Goal: Task Accomplishment & Management: Manage account settings

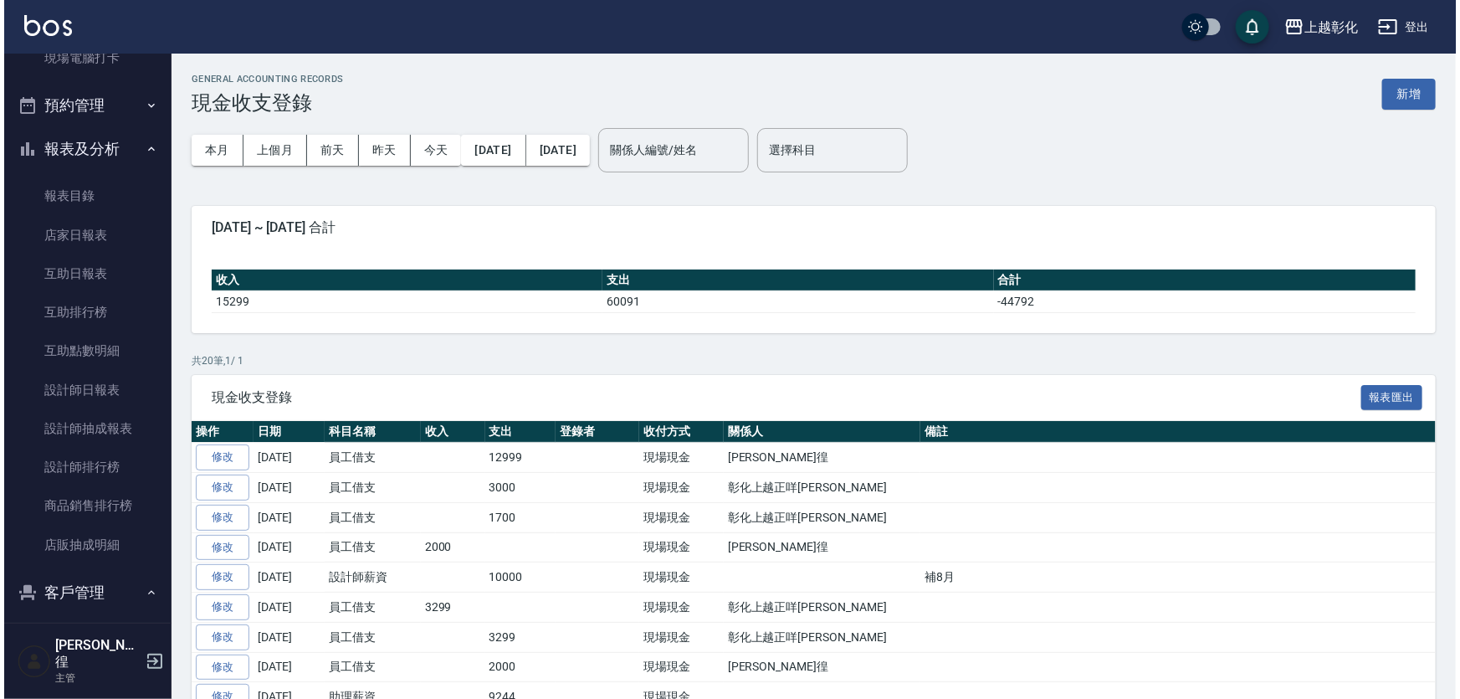
scroll to position [380, 0]
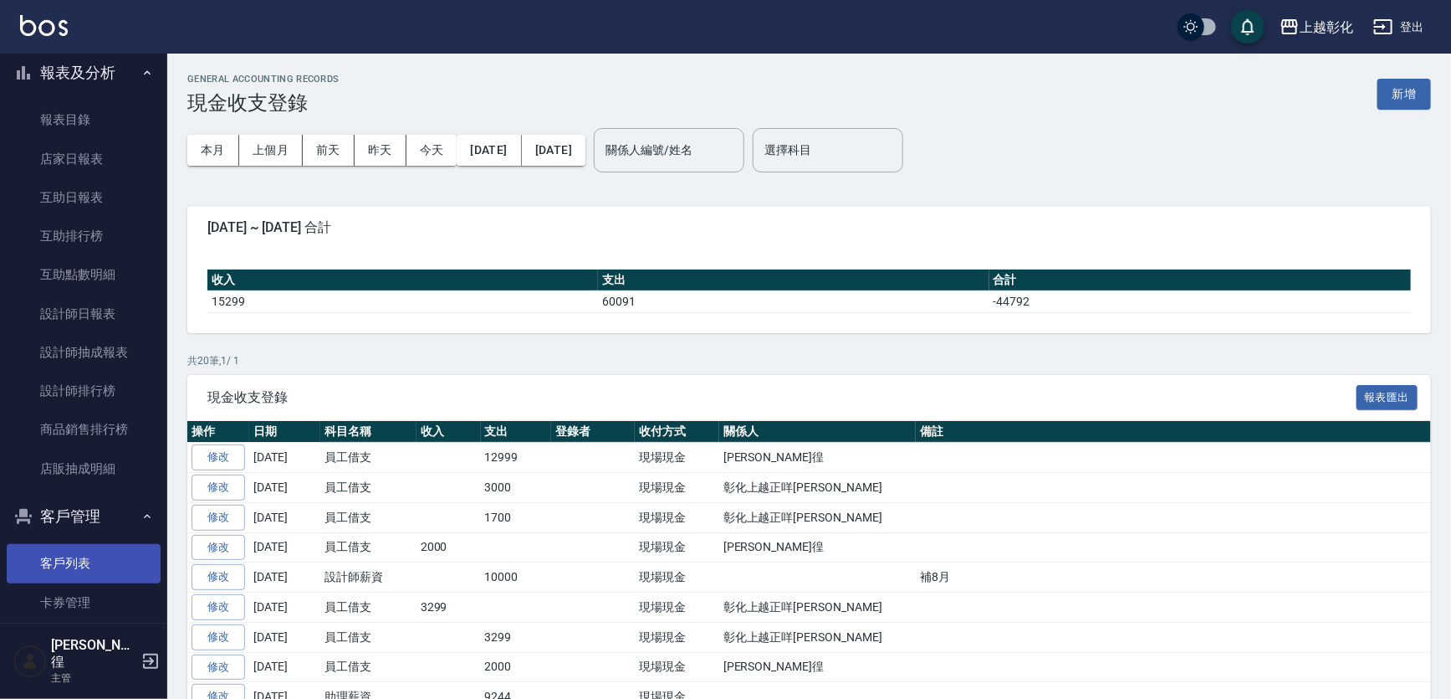
click at [96, 570] on link "客戶列表" at bounding box center [84, 563] width 154 height 38
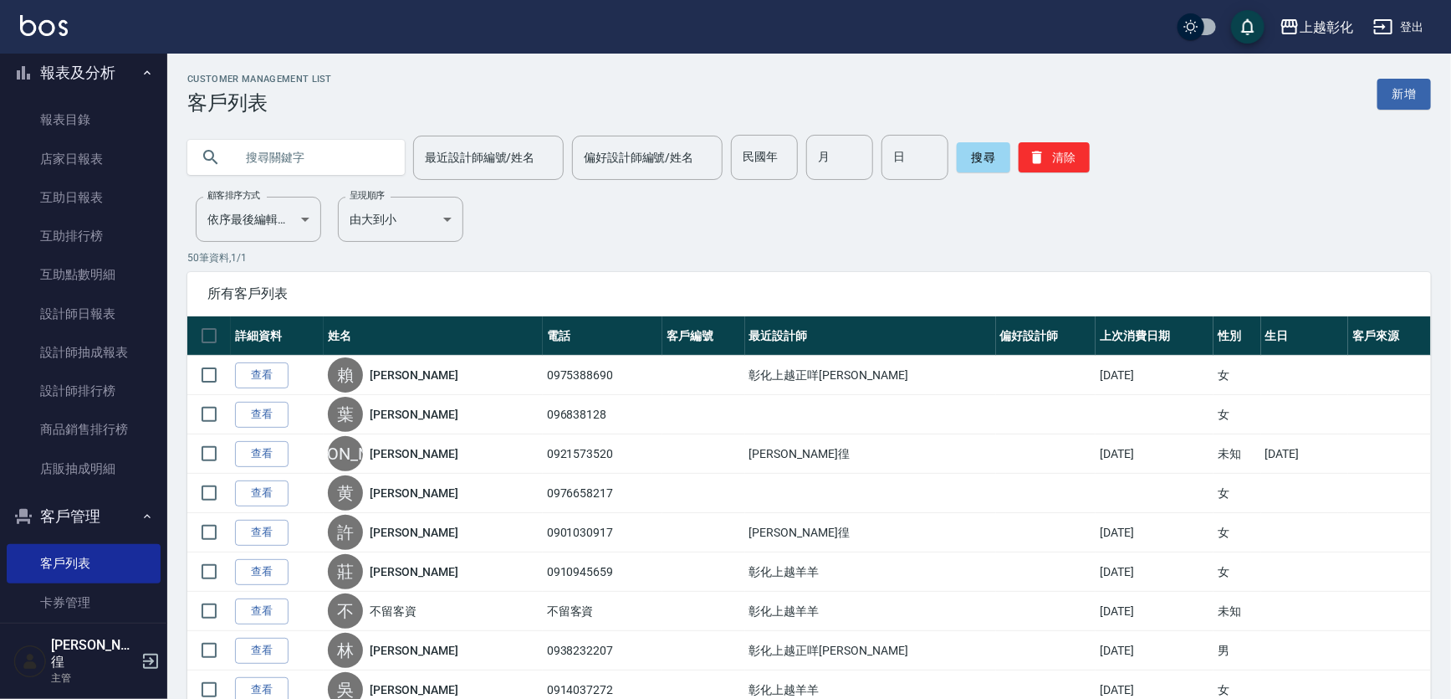
click at [256, 160] on input "text" at bounding box center [312, 157] width 157 height 45
type input "0936856908"
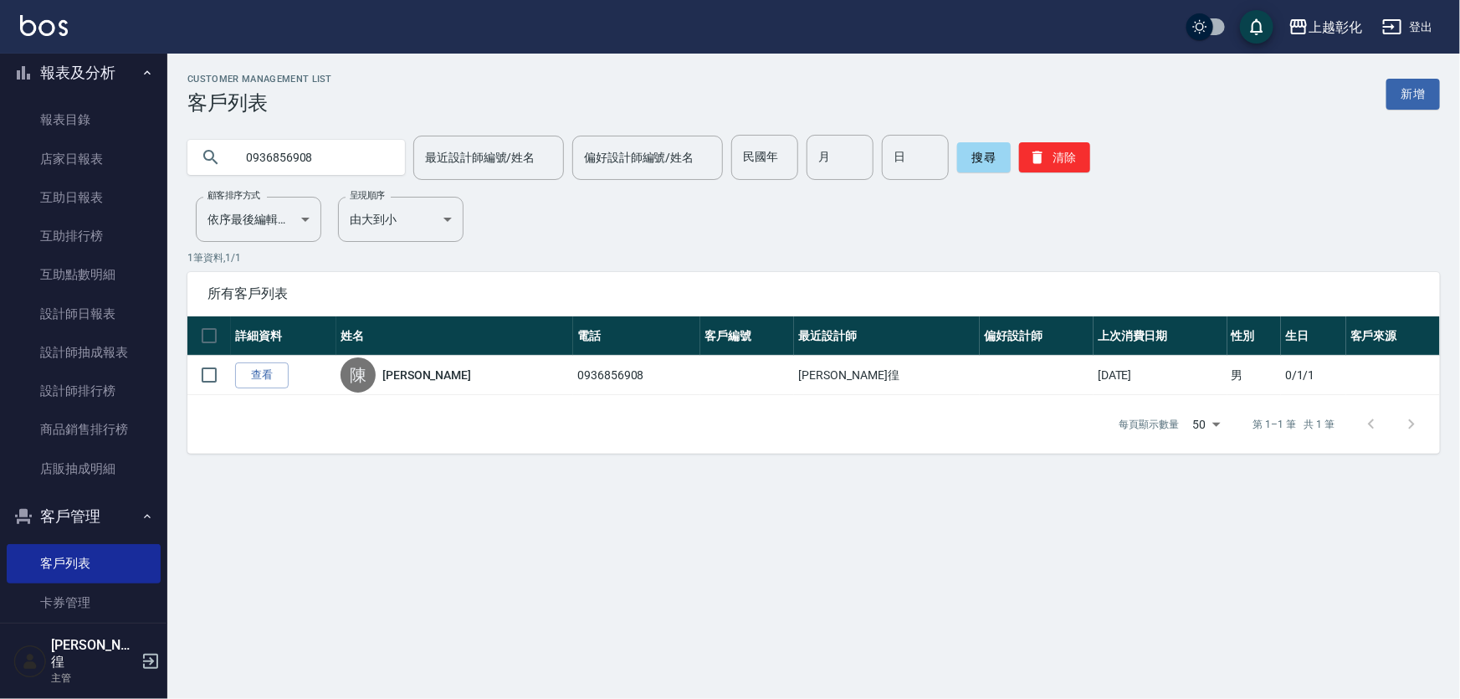
click at [255, 160] on input "0936856908" at bounding box center [312, 157] width 157 height 45
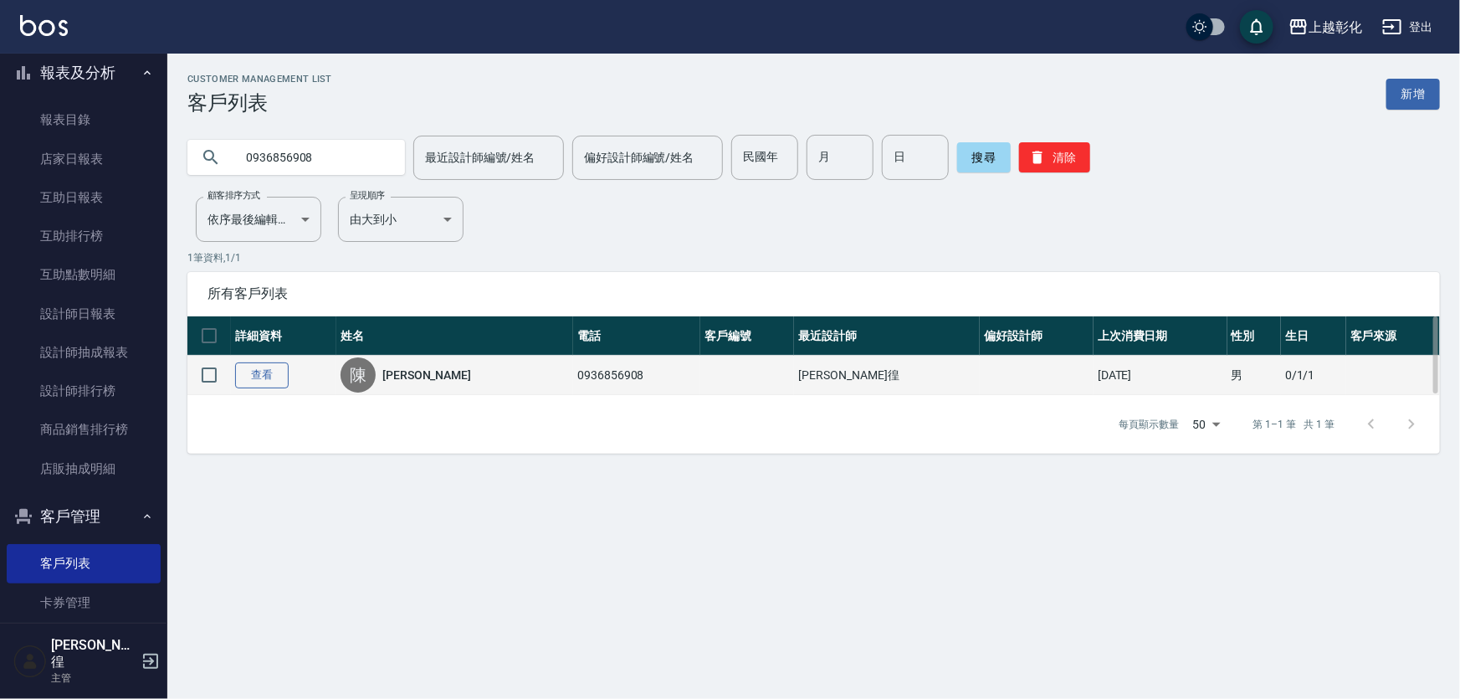
click at [269, 381] on link "查看" at bounding box center [262, 375] width 54 height 26
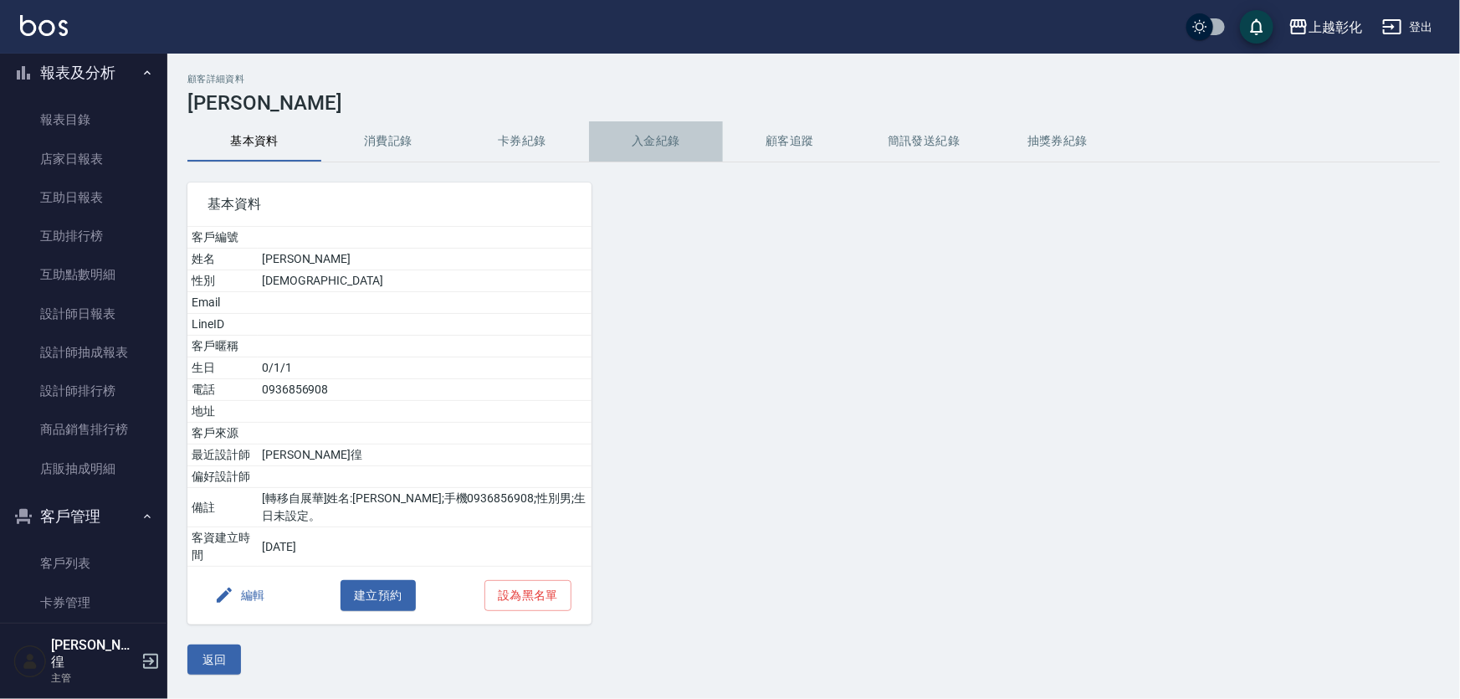
click at [630, 134] on button "入金紀錄" at bounding box center [656, 141] width 134 height 40
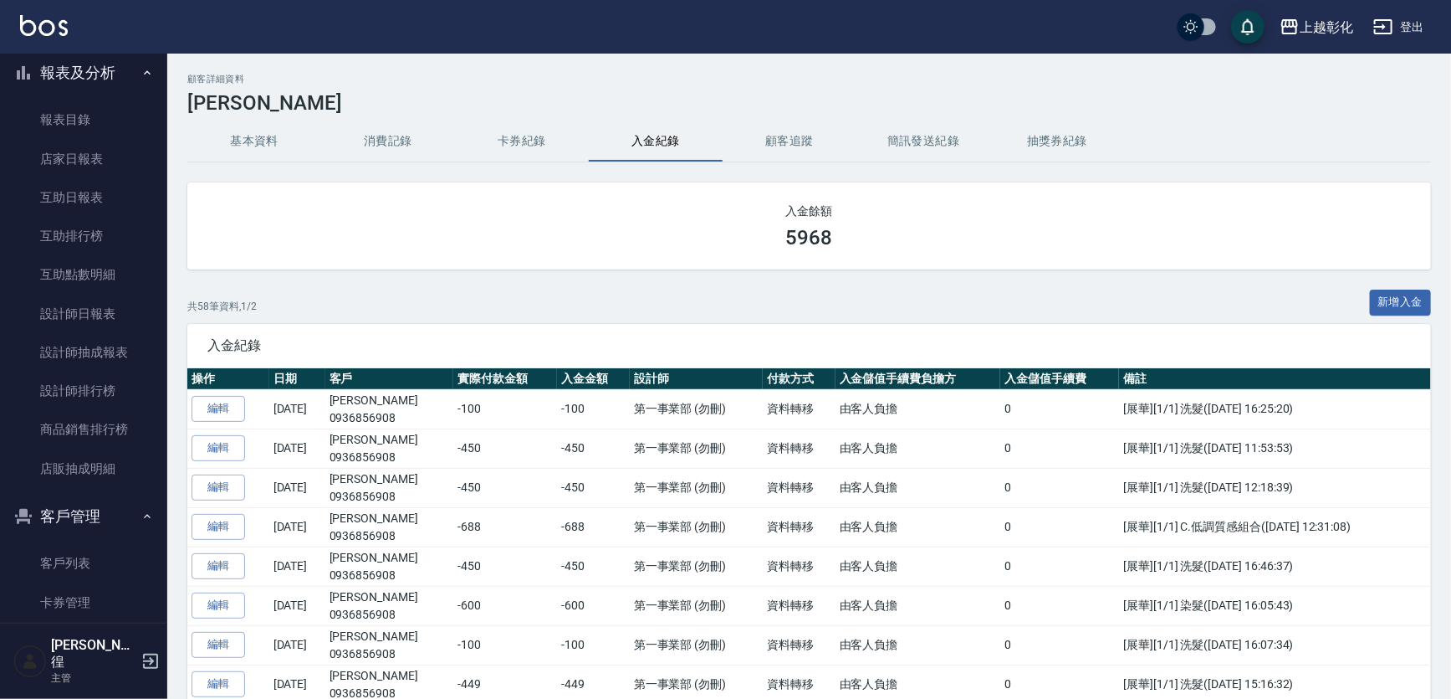
click at [541, 157] on button "卡券紀錄" at bounding box center [522, 141] width 134 height 40
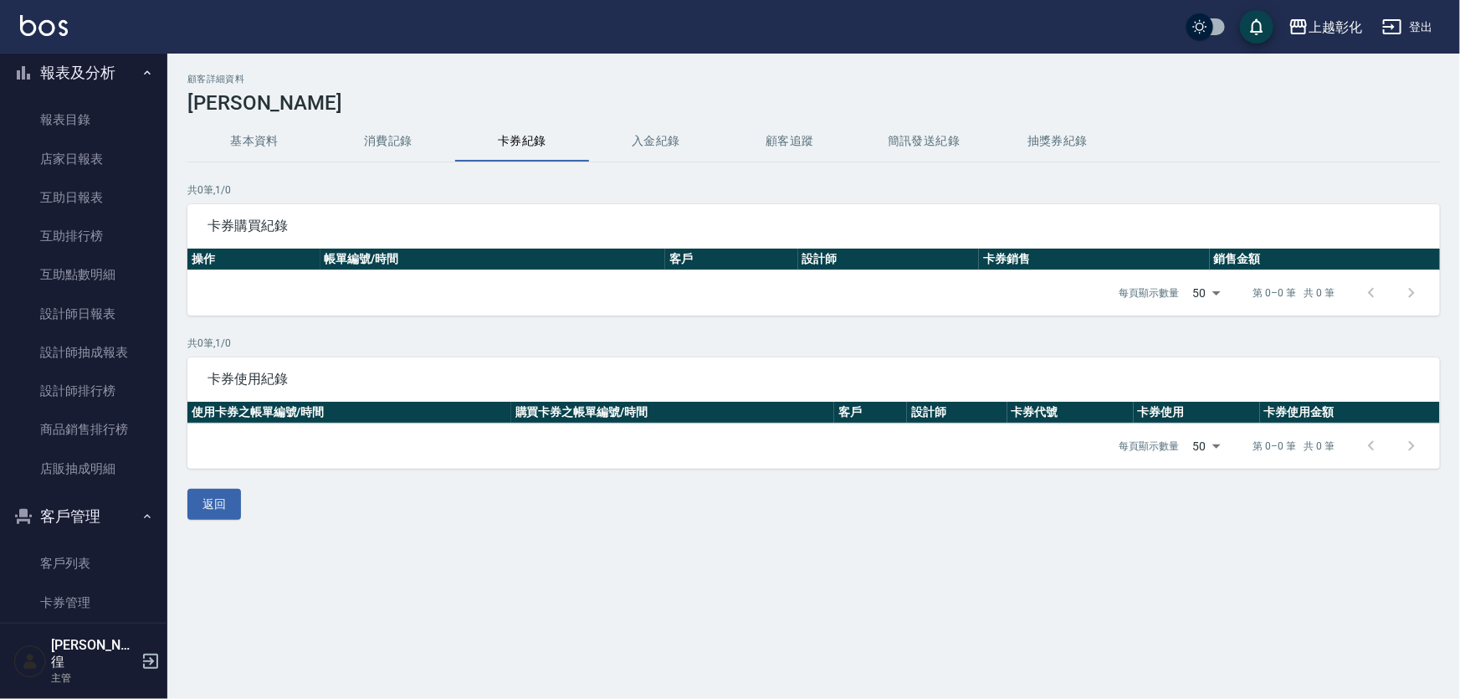
click at [613, 149] on button "入金紀錄" at bounding box center [656, 141] width 134 height 40
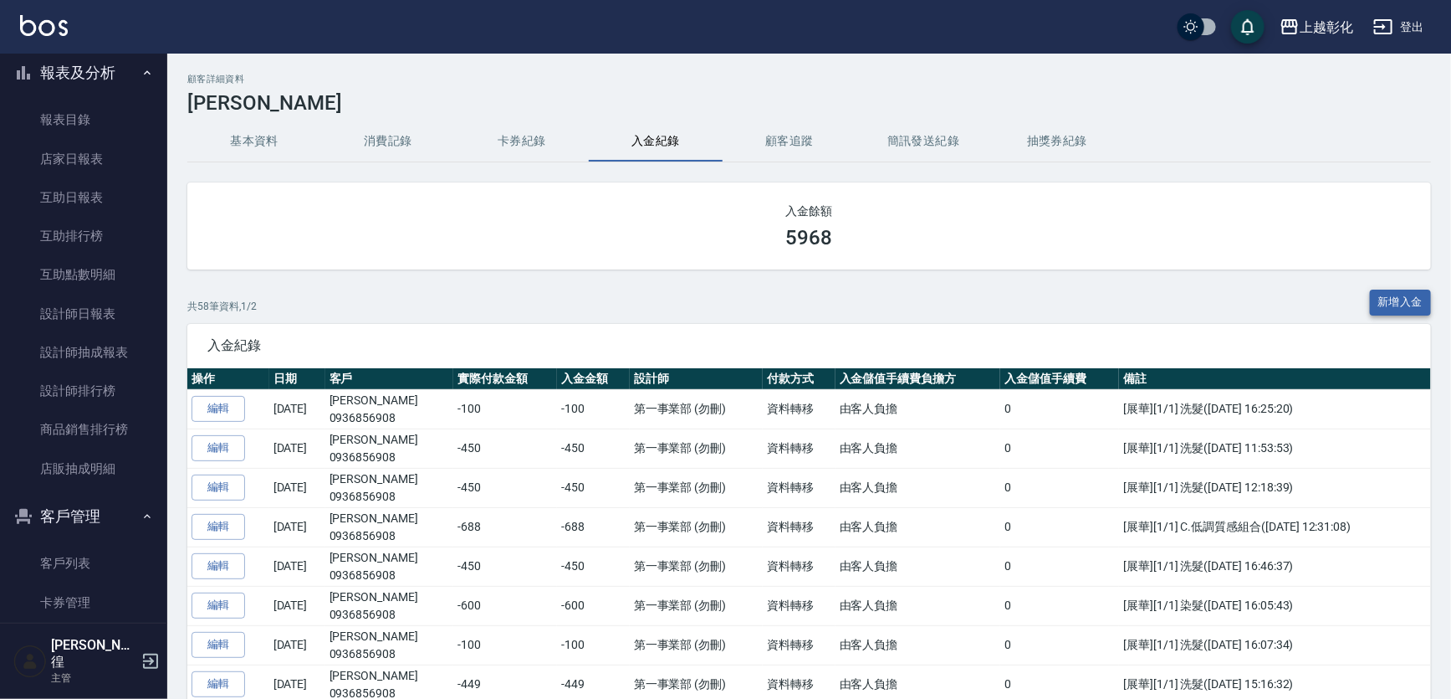
click at [1395, 305] on button "新增入金" at bounding box center [1401, 302] width 62 height 26
click at [1420, 299] on button "新增入金" at bounding box center [1401, 302] width 62 height 26
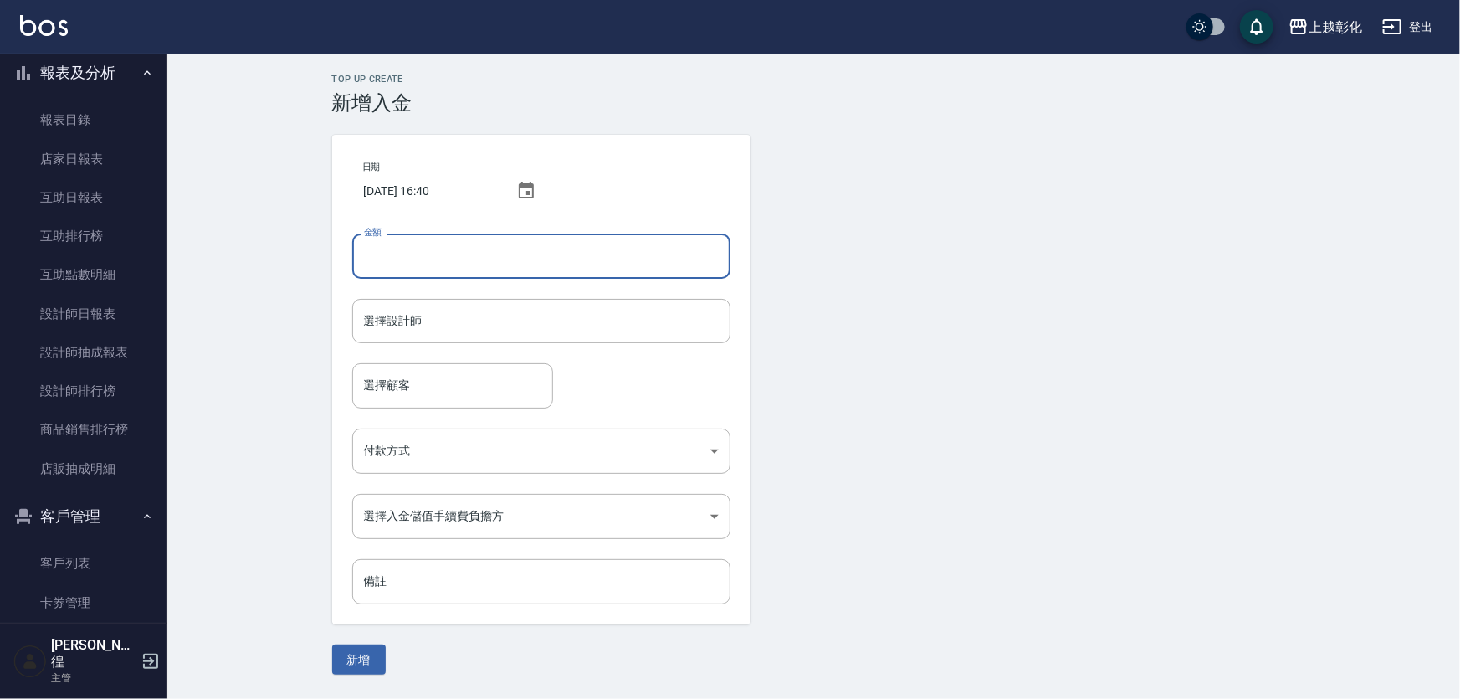
click at [514, 262] on input "金額" at bounding box center [541, 255] width 378 height 45
type input "-450"
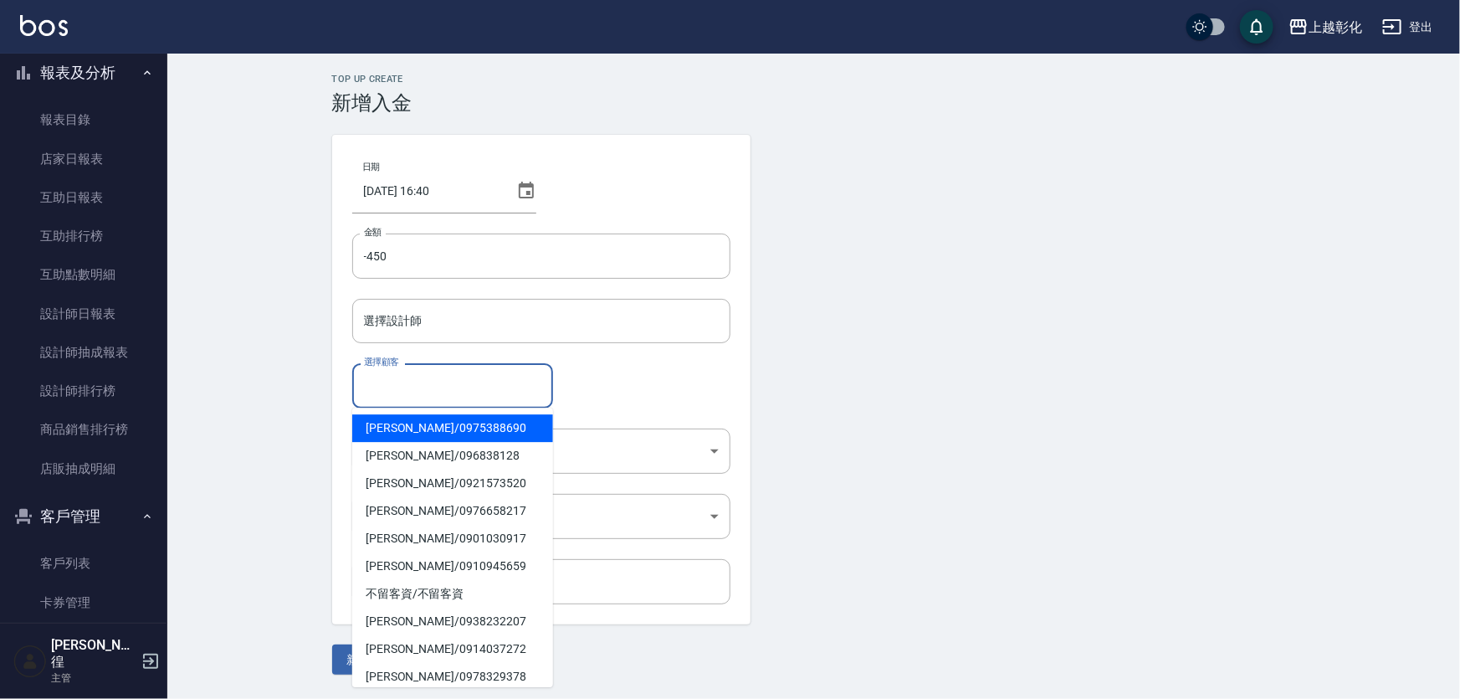
click at [435, 392] on input "選擇顧客" at bounding box center [453, 385] width 186 height 29
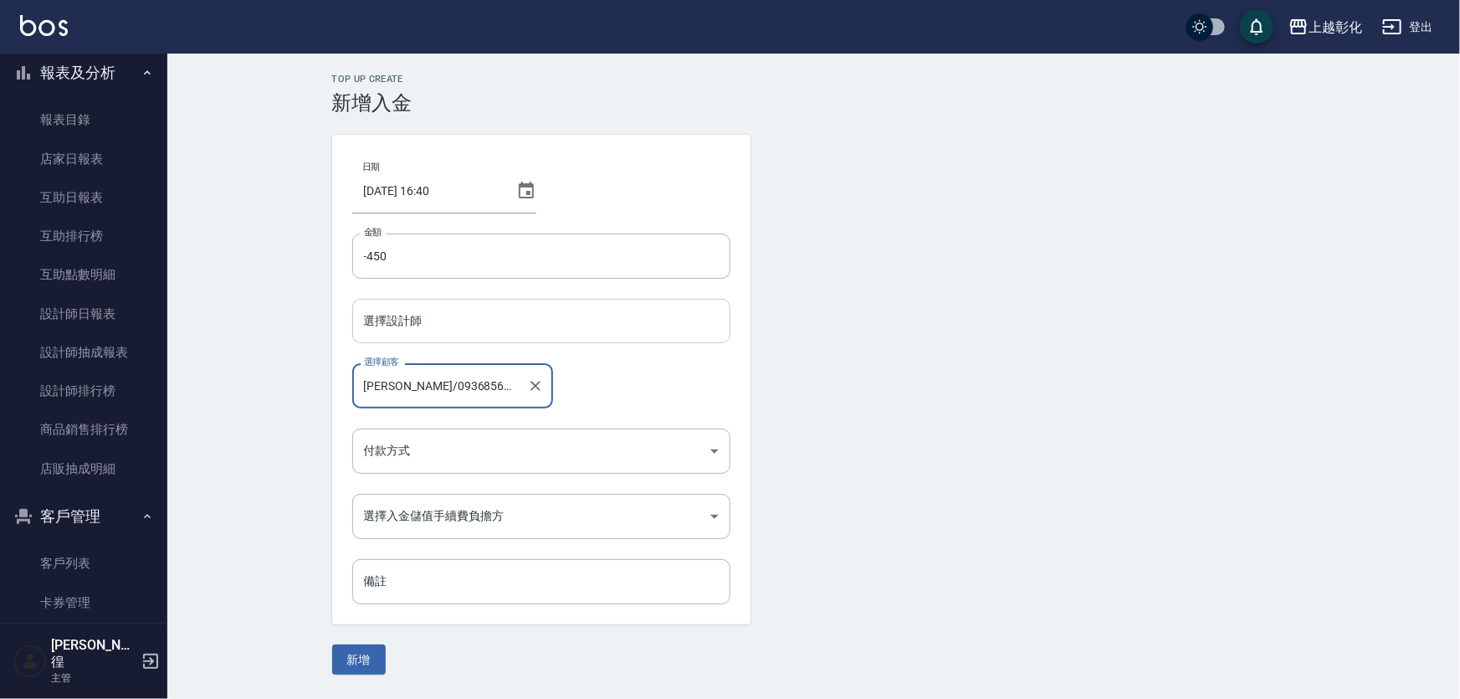
type input "陳紹宇/0936856908/"
click at [523, 318] on input "選擇設計師" at bounding box center [541, 320] width 363 height 29
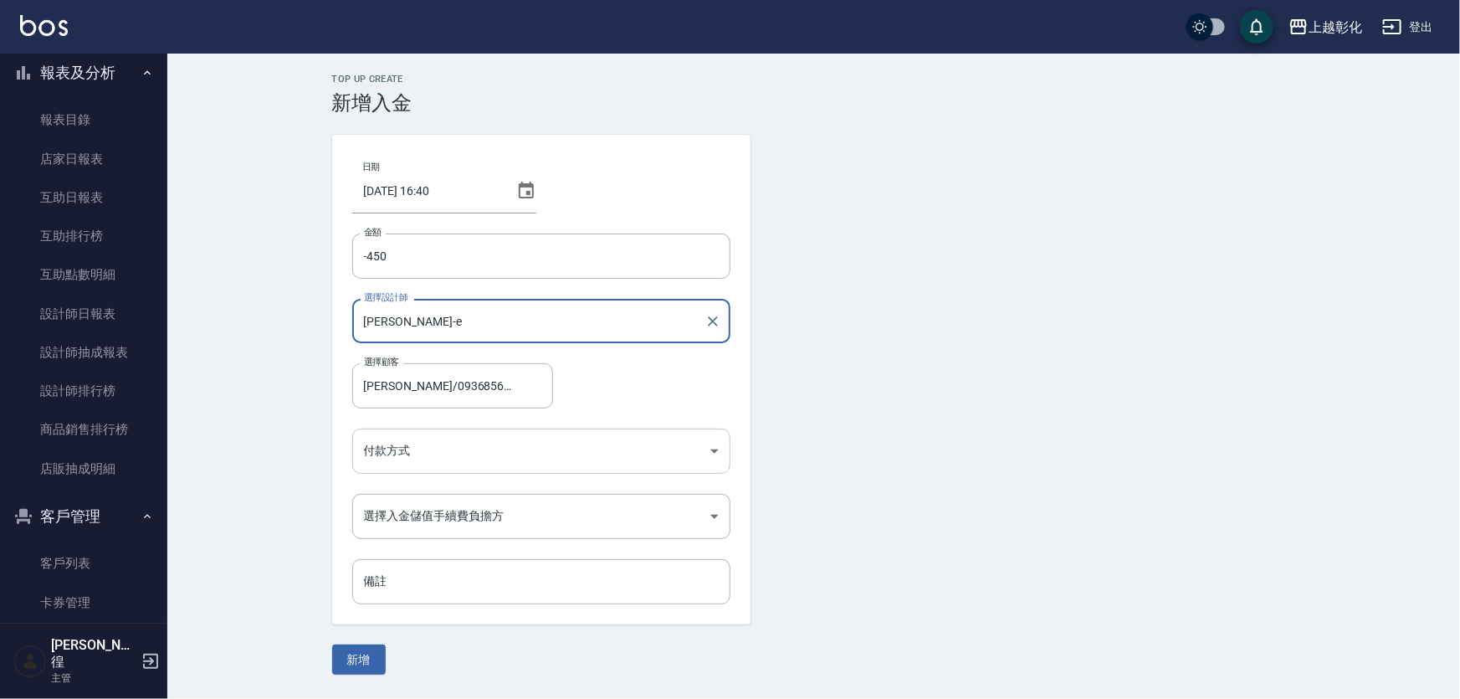
type input "allen-e"
click at [509, 441] on body "上越彰化 登出 櫃檯作業 打帳單 帳單列表 現金收支登錄 材料自購登錄 每日結帳 排班表 現場電腦打卡 預約管理 預約管理 單日預約紀錄 單週預約紀錄 報表及…" at bounding box center [730, 349] width 1460 height 699
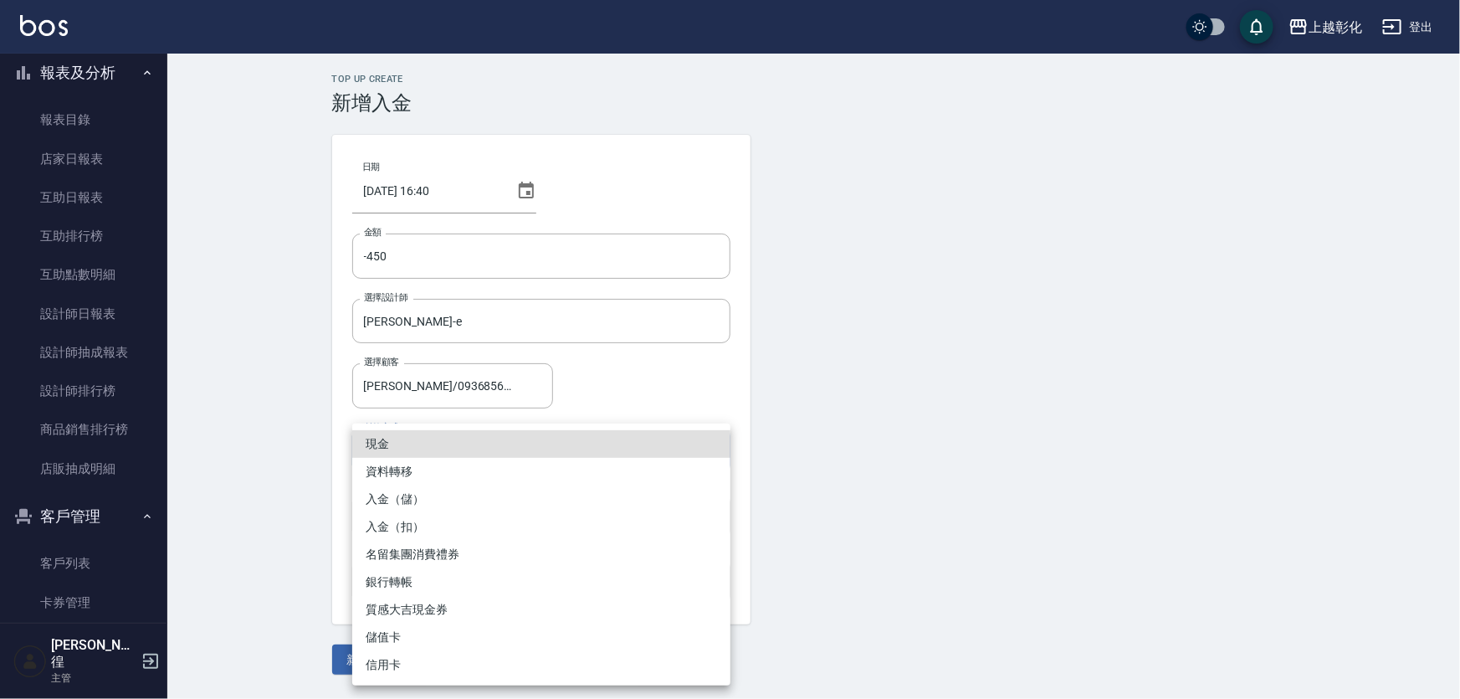
click at [452, 533] on li "入金（扣）" at bounding box center [541, 527] width 378 height 28
type input "入金（扣）"
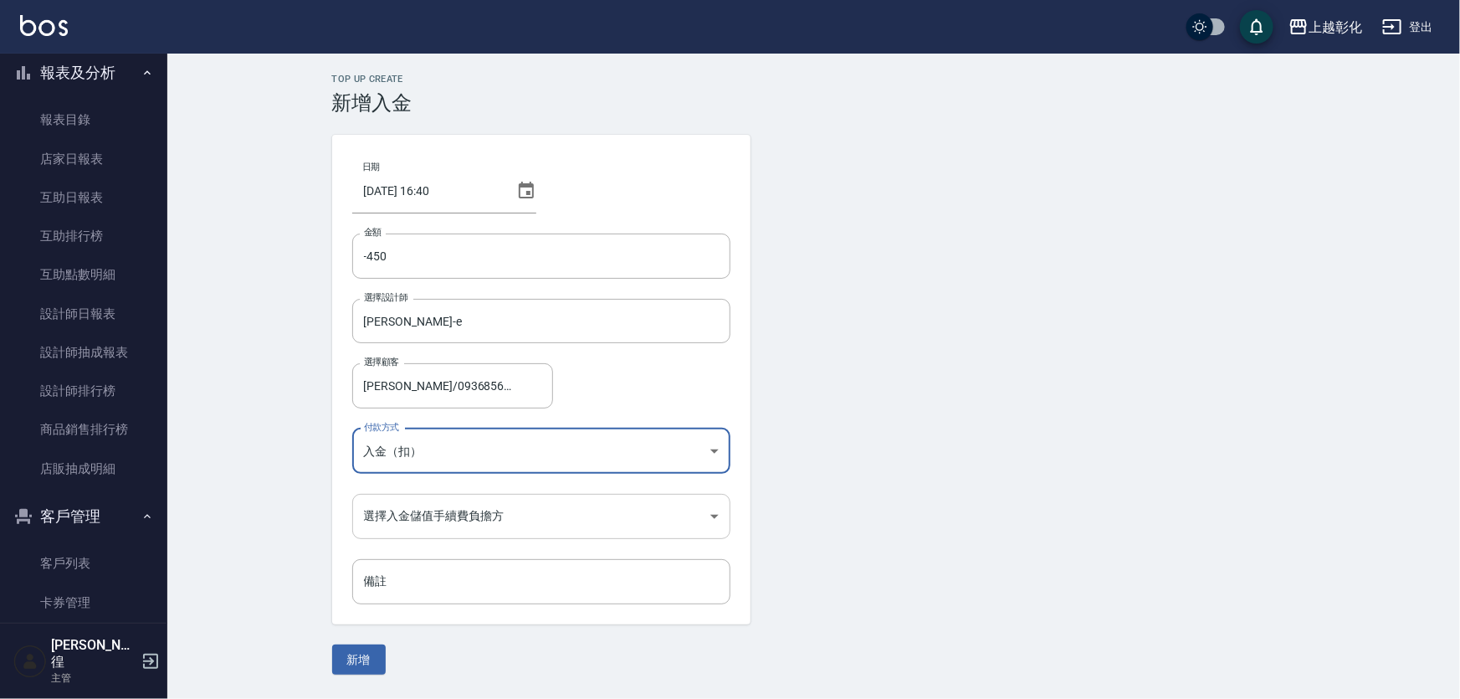
click at [446, 517] on body "上越彰化 登出 櫃檯作業 打帳單 帳單列表 現金收支登錄 材料自購登錄 每日結帳 排班表 現場電腦打卡 預約管理 預約管理 單日預約紀錄 單週預約紀錄 報表及…" at bounding box center [730, 349] width 1460 height 699
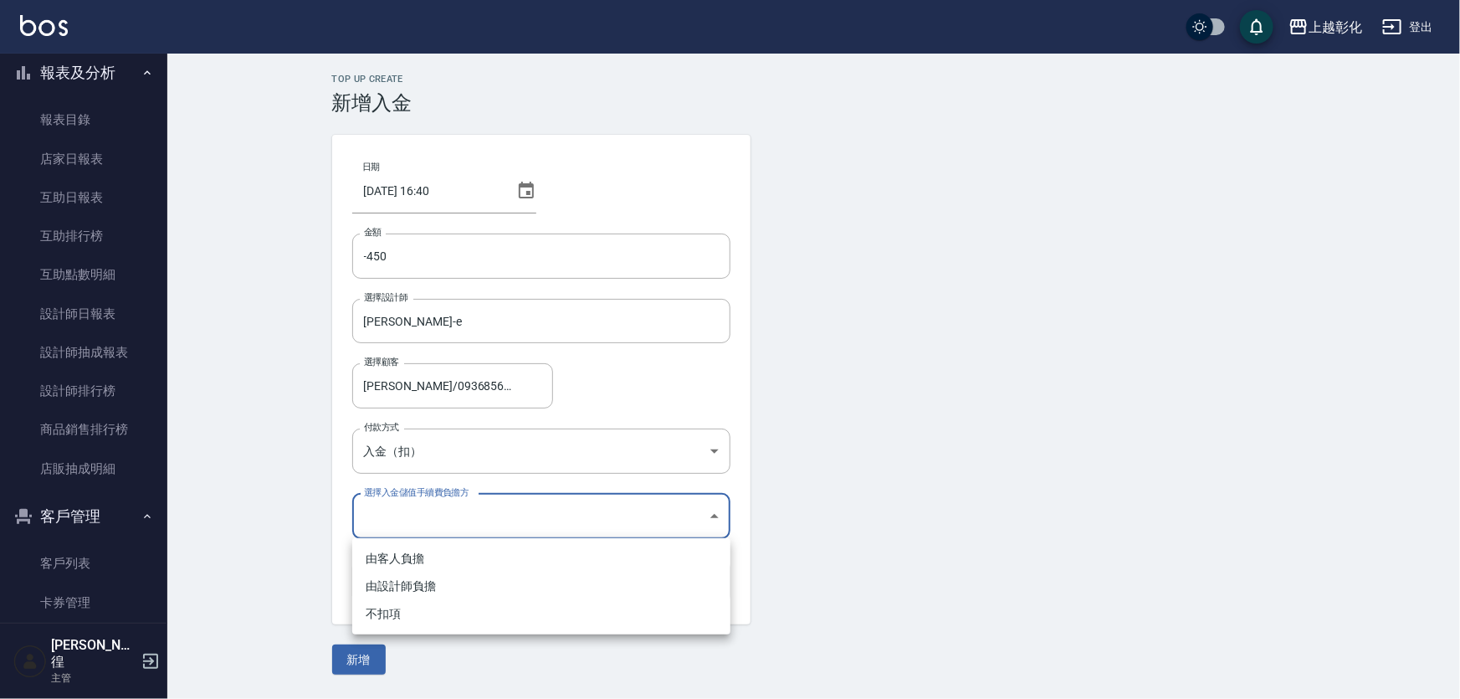
click at [408, 604] on li "不扣項" at bounding box center [541, 614] width 378 height 28
type input "WITHOUTHANDLINGFEE"
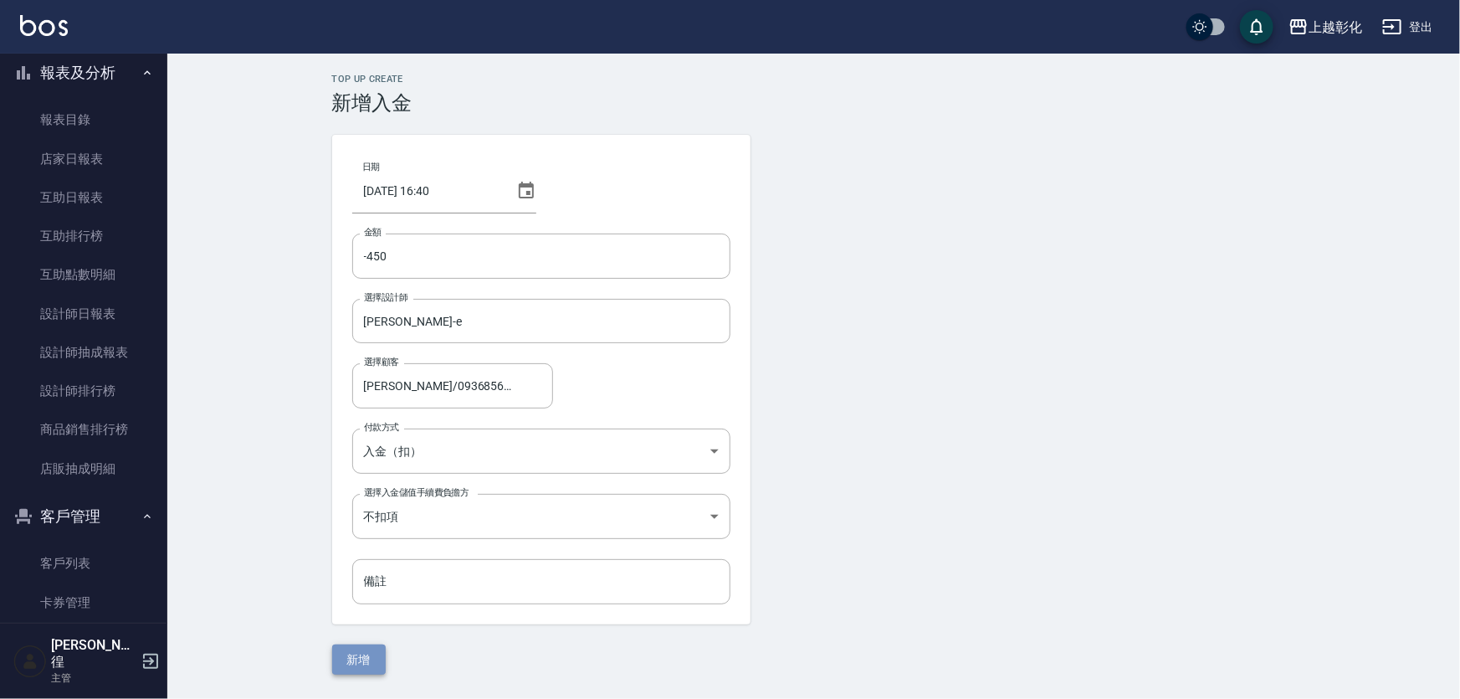
click at [367, 657] on button "新增" at bounding box center [359, 659] width 54 height 31
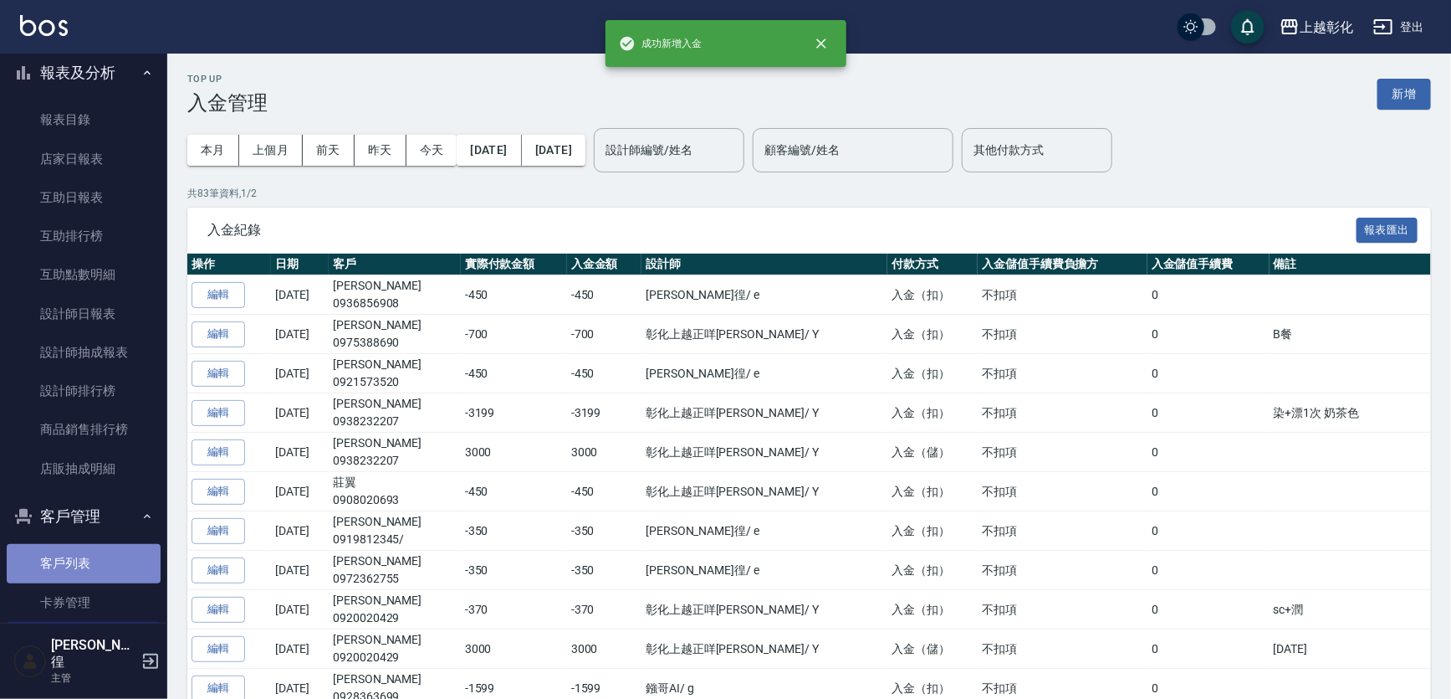
click at [123, 558] on link "客戶列表" at bounding box center [84, 563] width 154 height 38
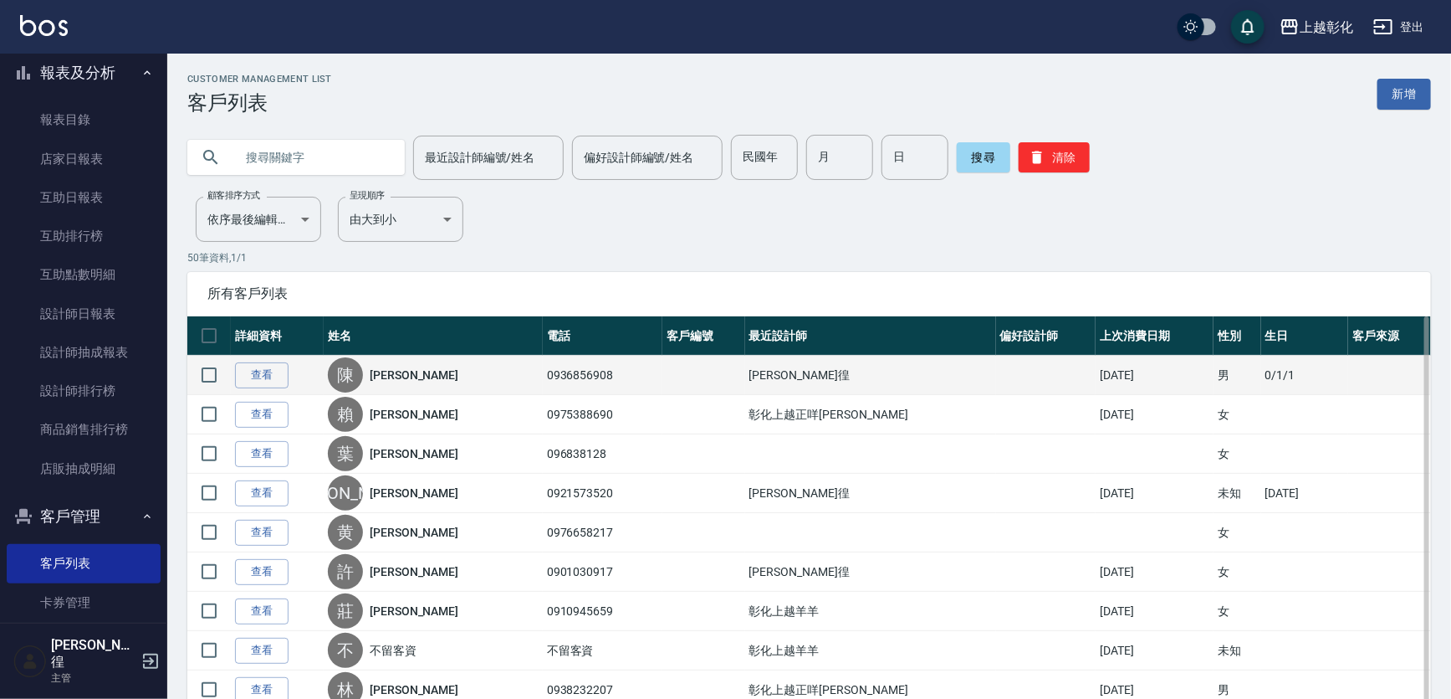
click at [258, 392] on td "查看" at bounding box center [277, 375] width 93 height 39
click at [258, 379] on link "查看" at bounding box center [262, 375] width 54 height 26
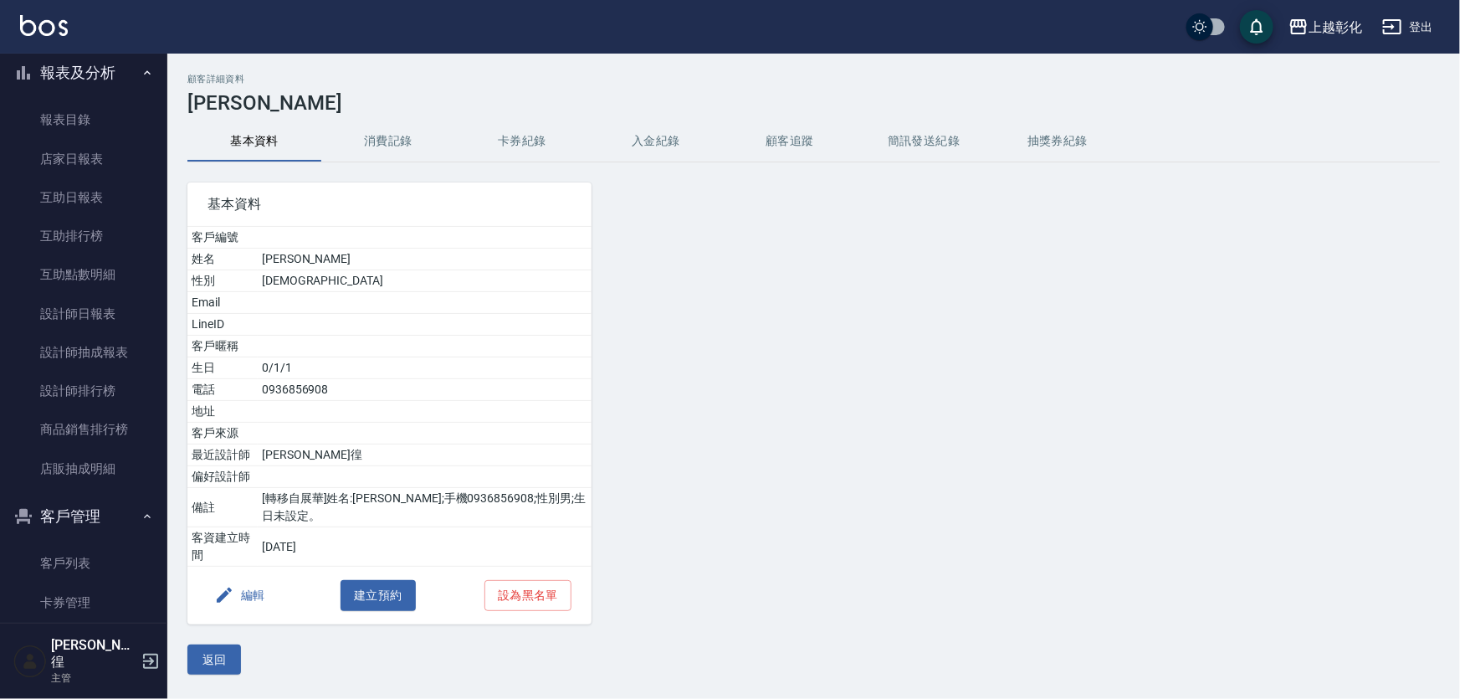
click at [555, 136] on button "卡券紀錄" at bounding box center [522, 141] width 134 height 40
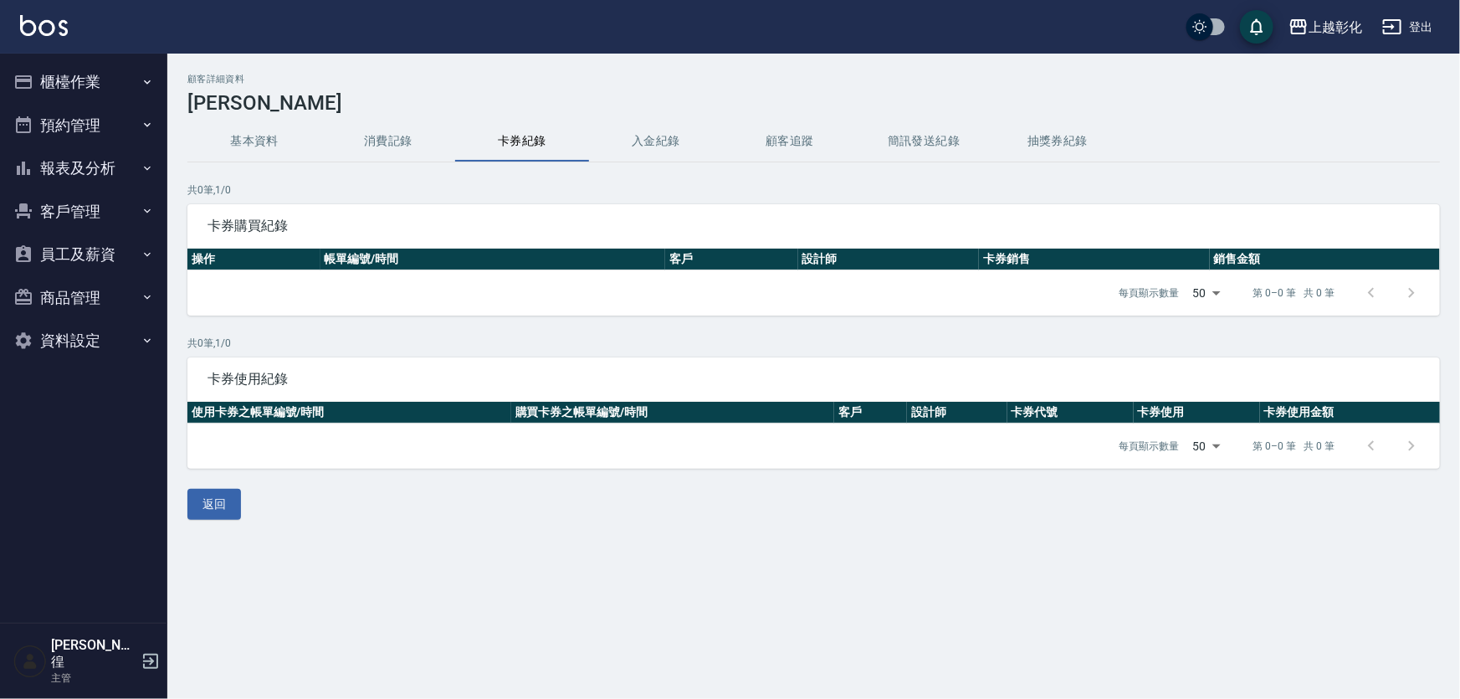
click at [649, 146] on button "入金紀錄" at bounding box center [656, 141] width 134 height 40
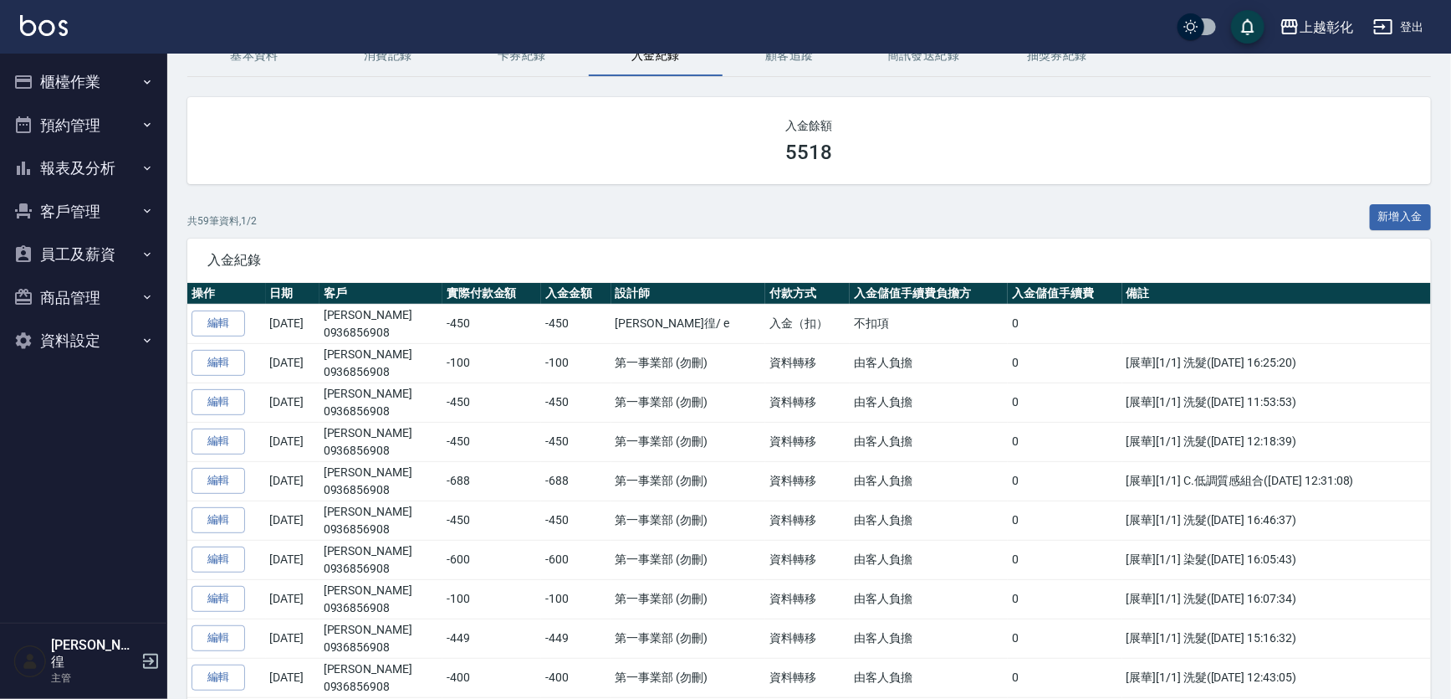
scroll to position [79, 0]
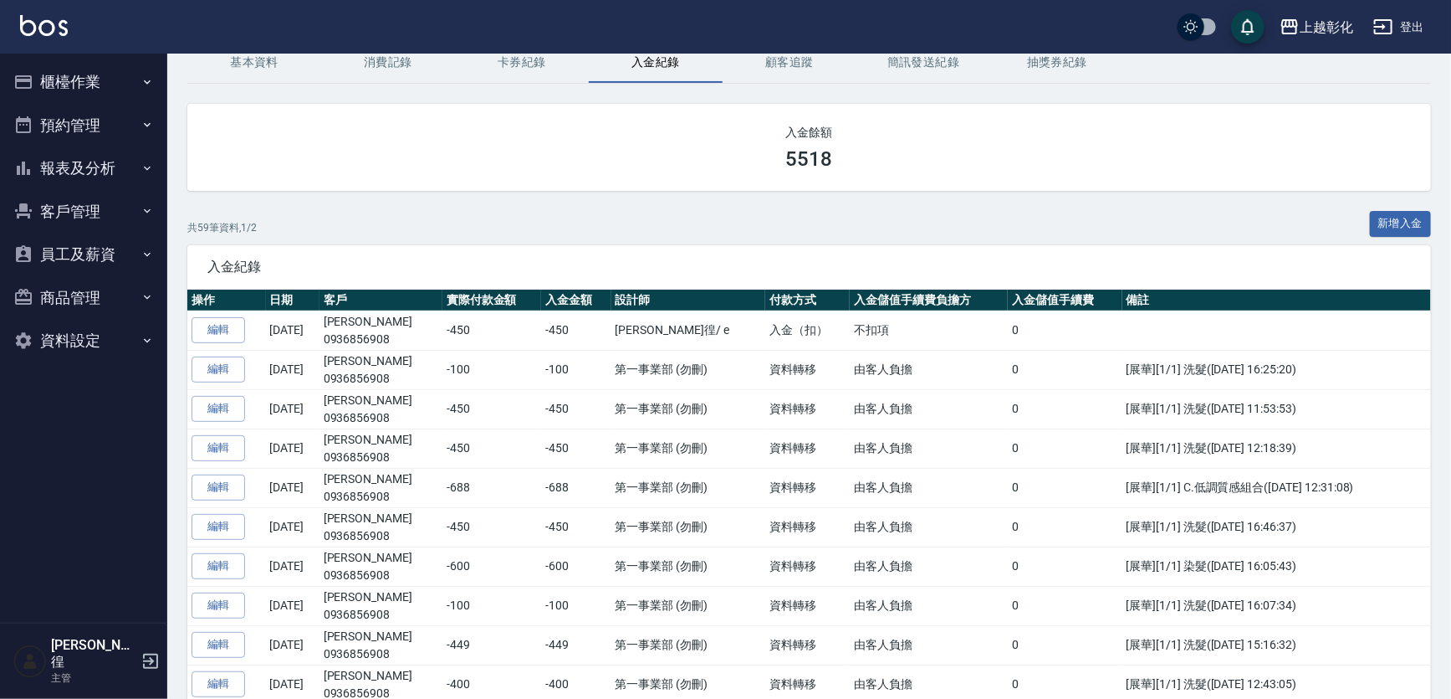
click at [55, 210] on button "客戶管理" at bounding box center [84, 212] width 154 height 44
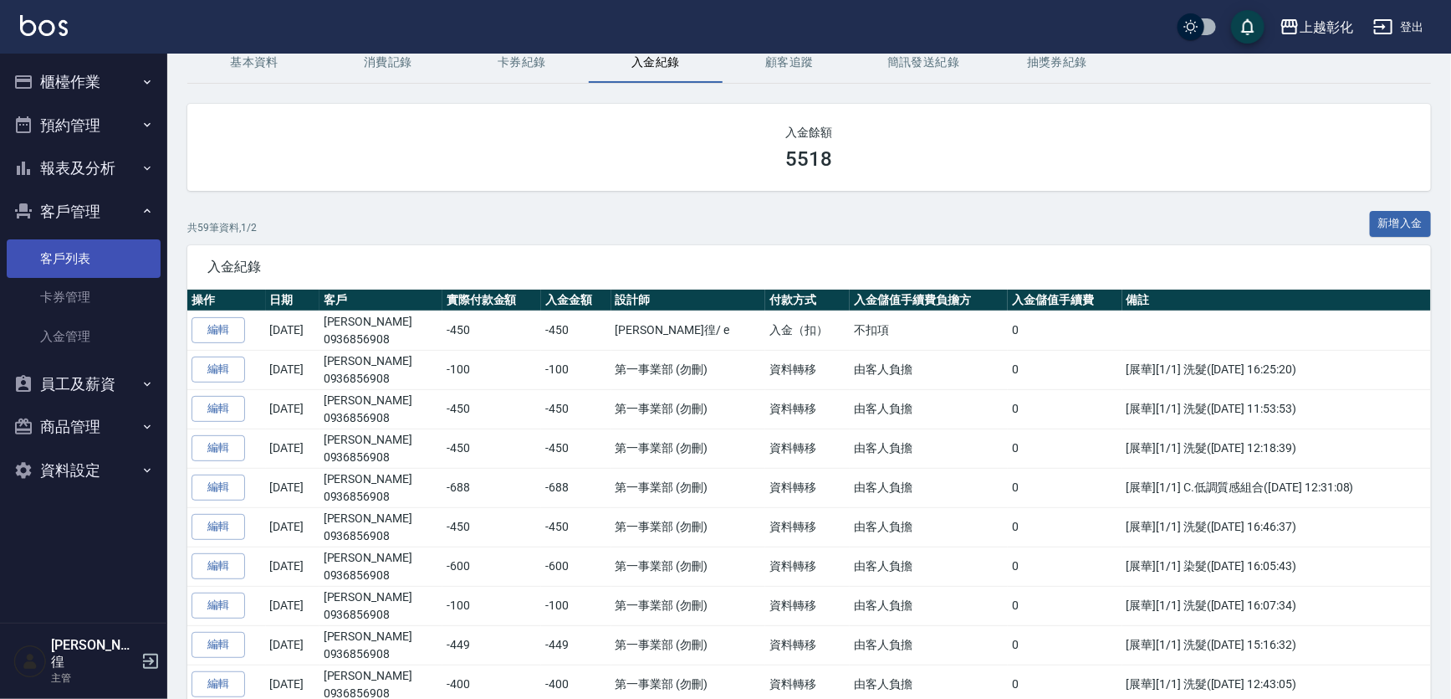
click at [103, 251] on link "客戶列表" at bounding box center [84, 258] width 154 height 38
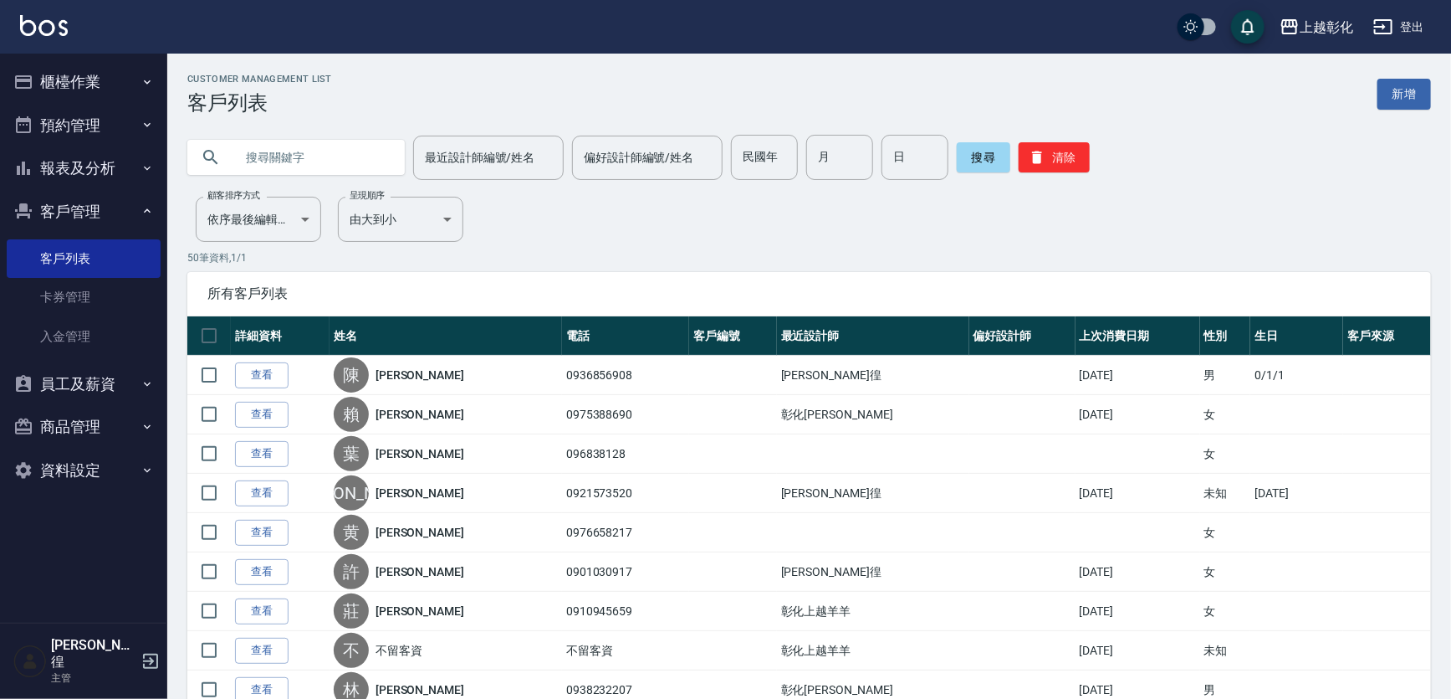
click at [301, 160] on input "text" at bounding box center [312, 157] width 157 height 45
type input "0970789097"
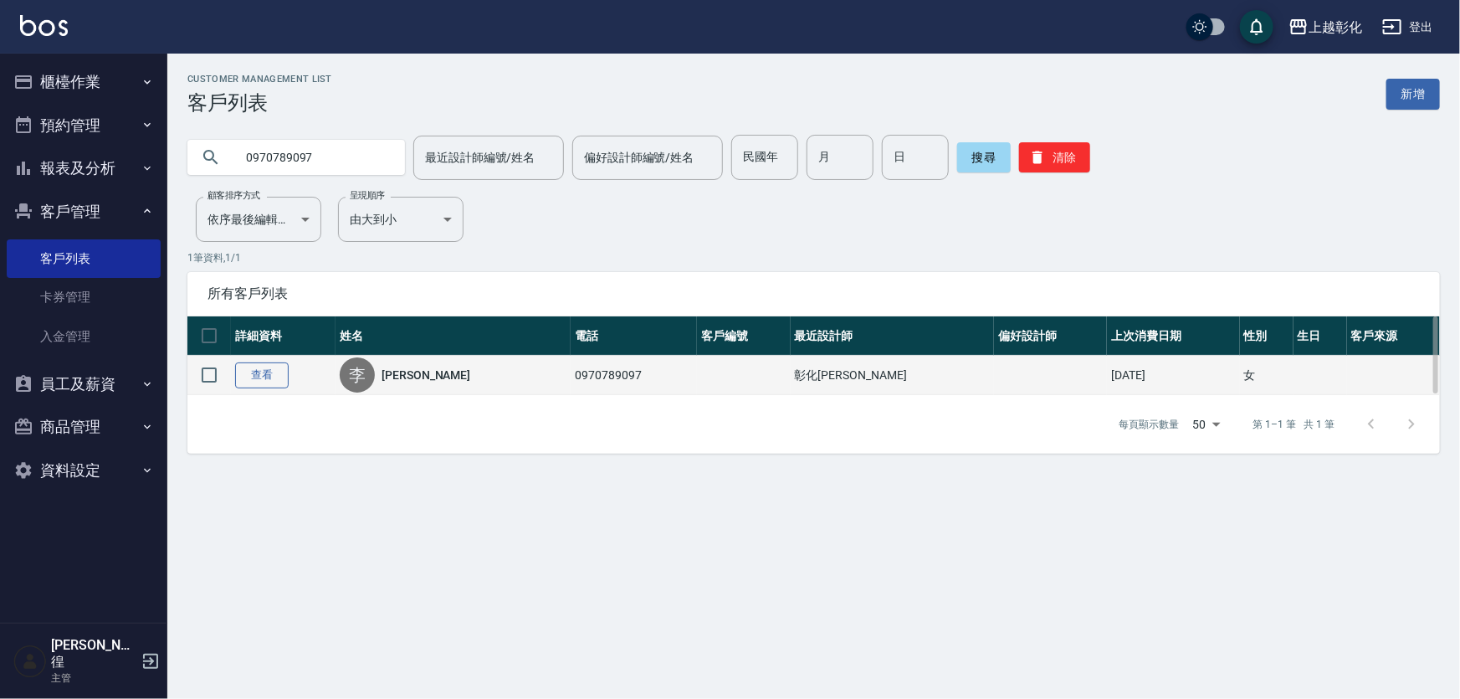
drag, startPoint x: 249, startPoint y: 368, endPoint x: 277, endPoint y: 355, distance: 30.7
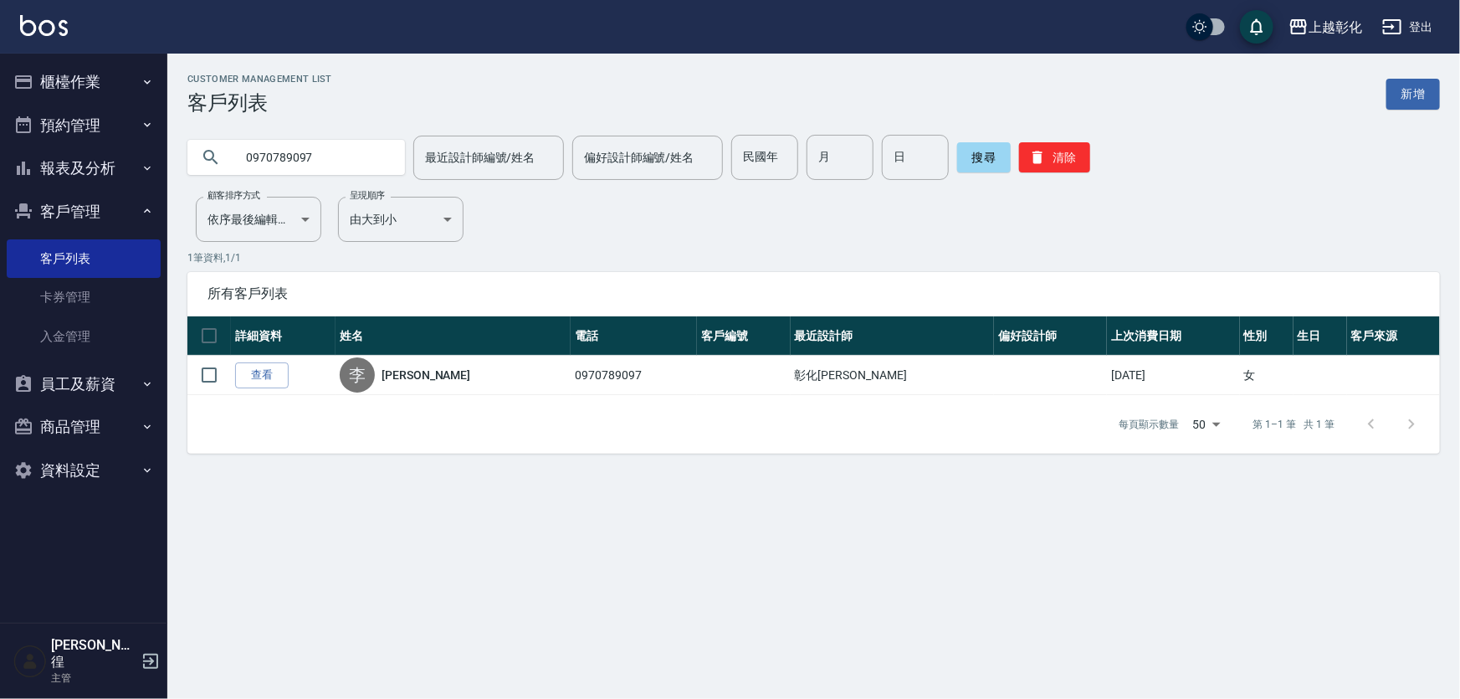
click at [250, 368] on link "查看" at bounding box center [262, 375] width 54 height 26
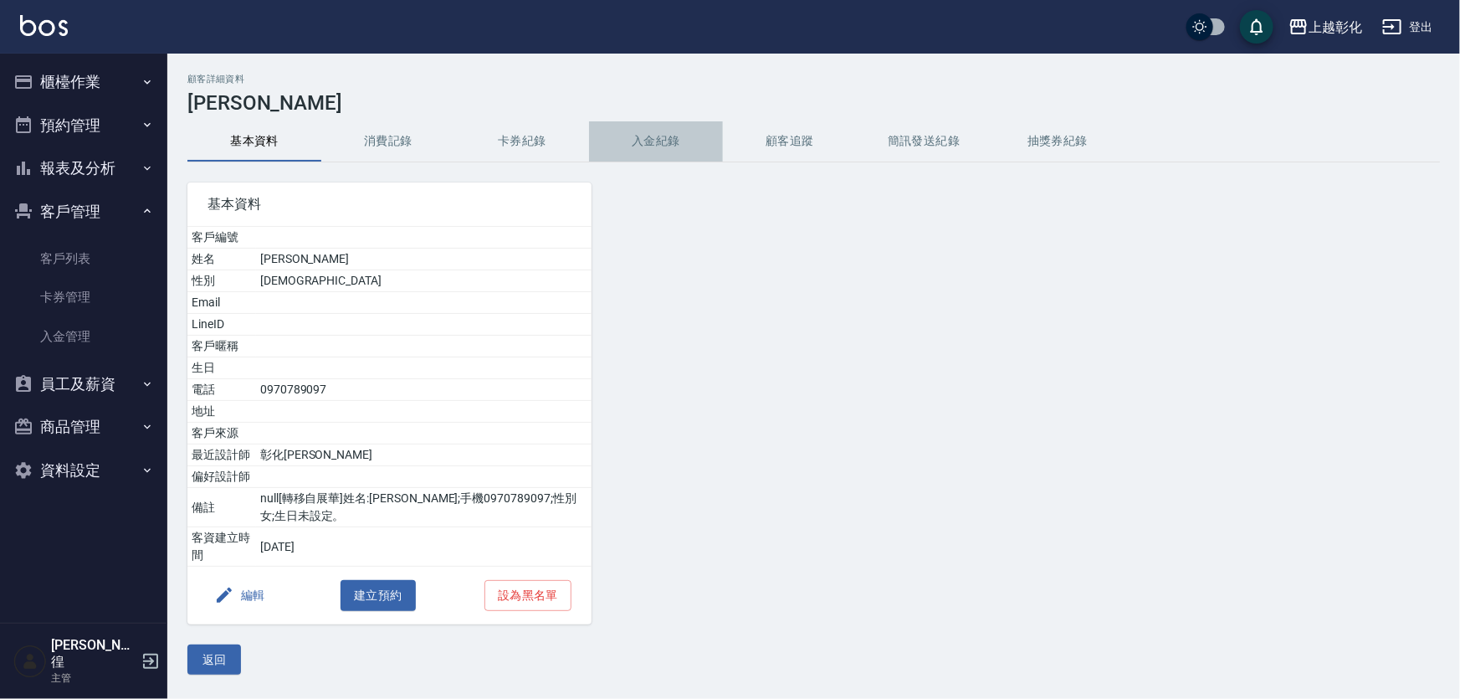
click at [674, 139] on button "入金紀錄" at bounding box center [656, 141] width 134 height 40
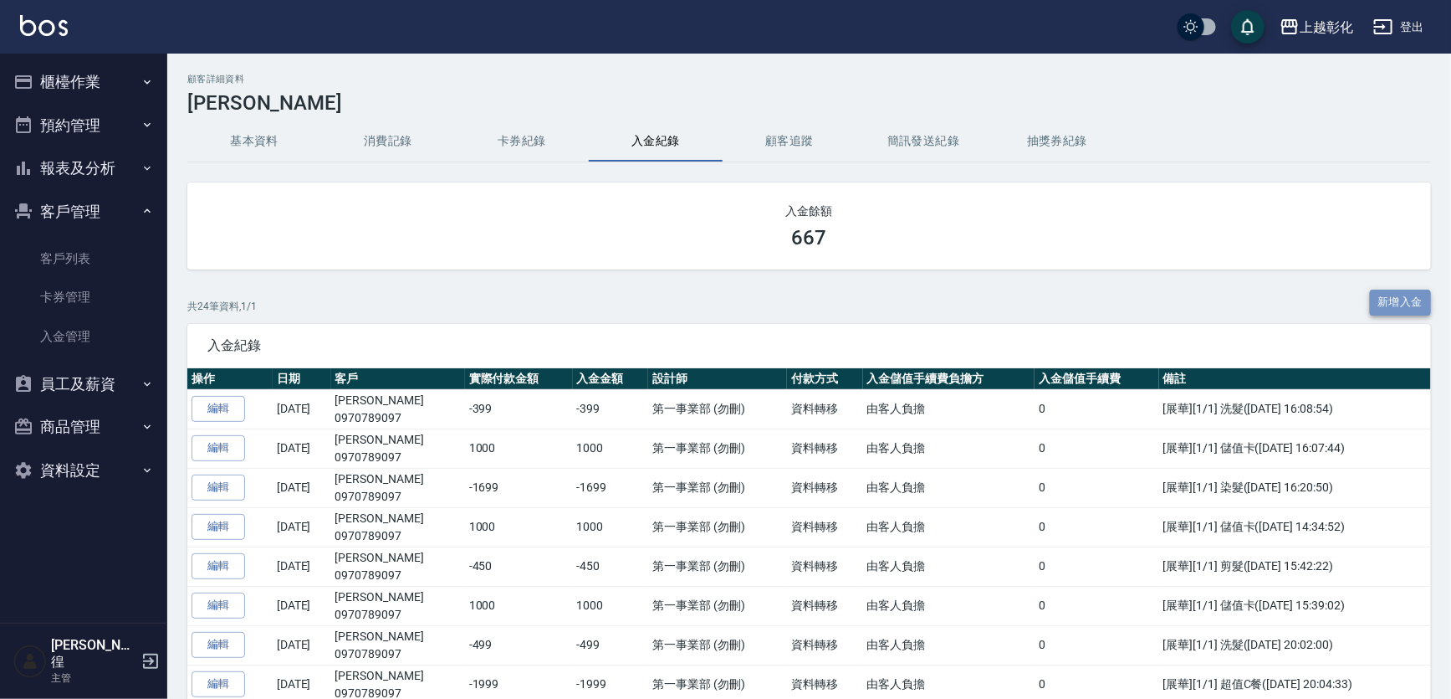
click at [1387, 297] on button "新增入金" at bounding box center [1401, 302] width 62 height 26
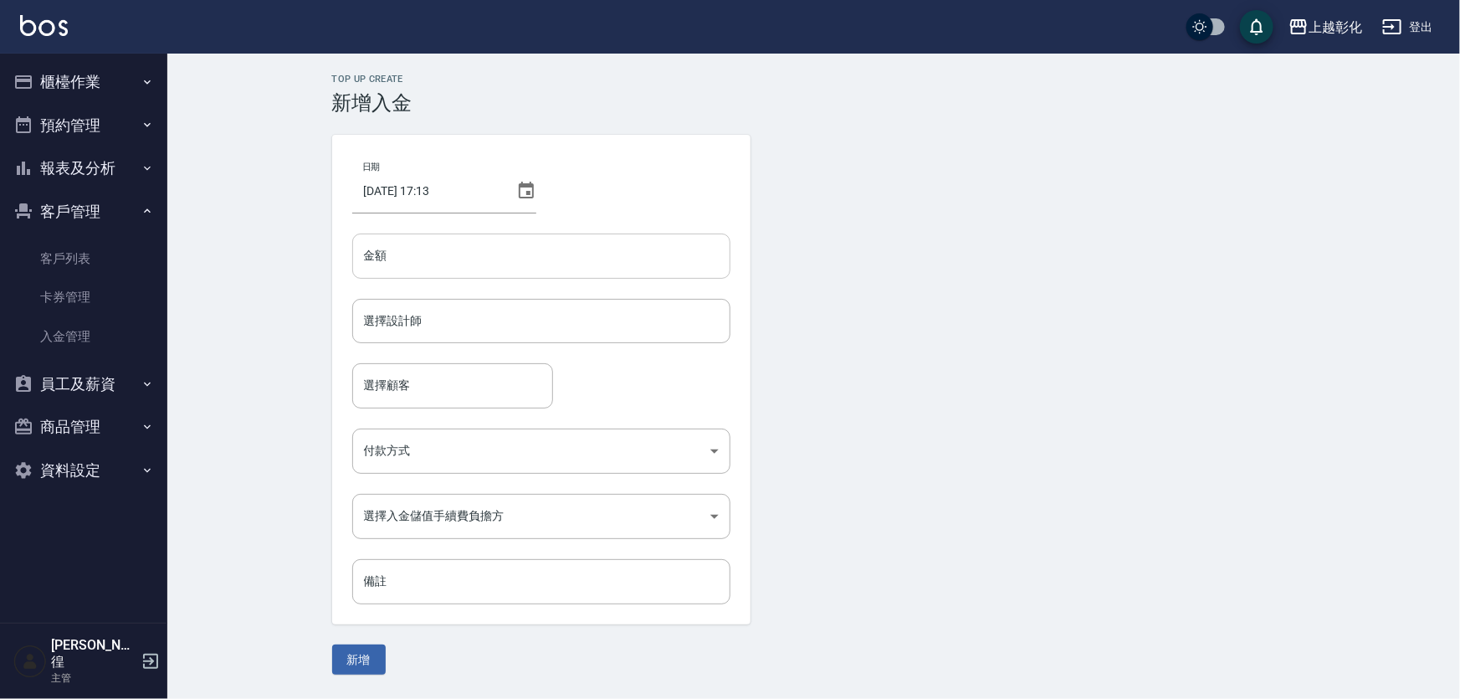
click at [409, 264] on input "金額" at bounding box center [541, 255] width 378 height 45
type input "1000"
click at [407, 321] on input "選擇設計師" at bounding box center [541, 320] width 363 height 29
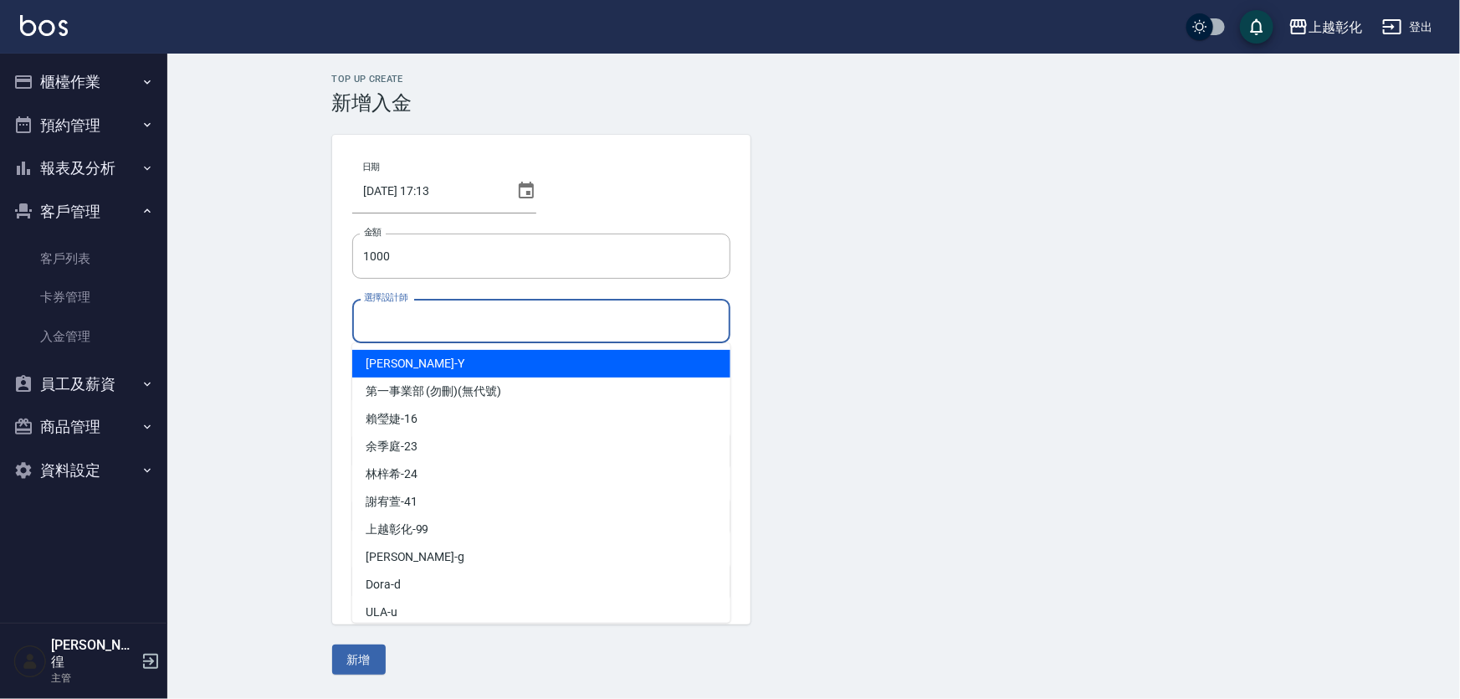
click at [386, 366] on span "YURI -Y" at bounding box center [415, 364] width 99 height 18
type input "YURI-Y"
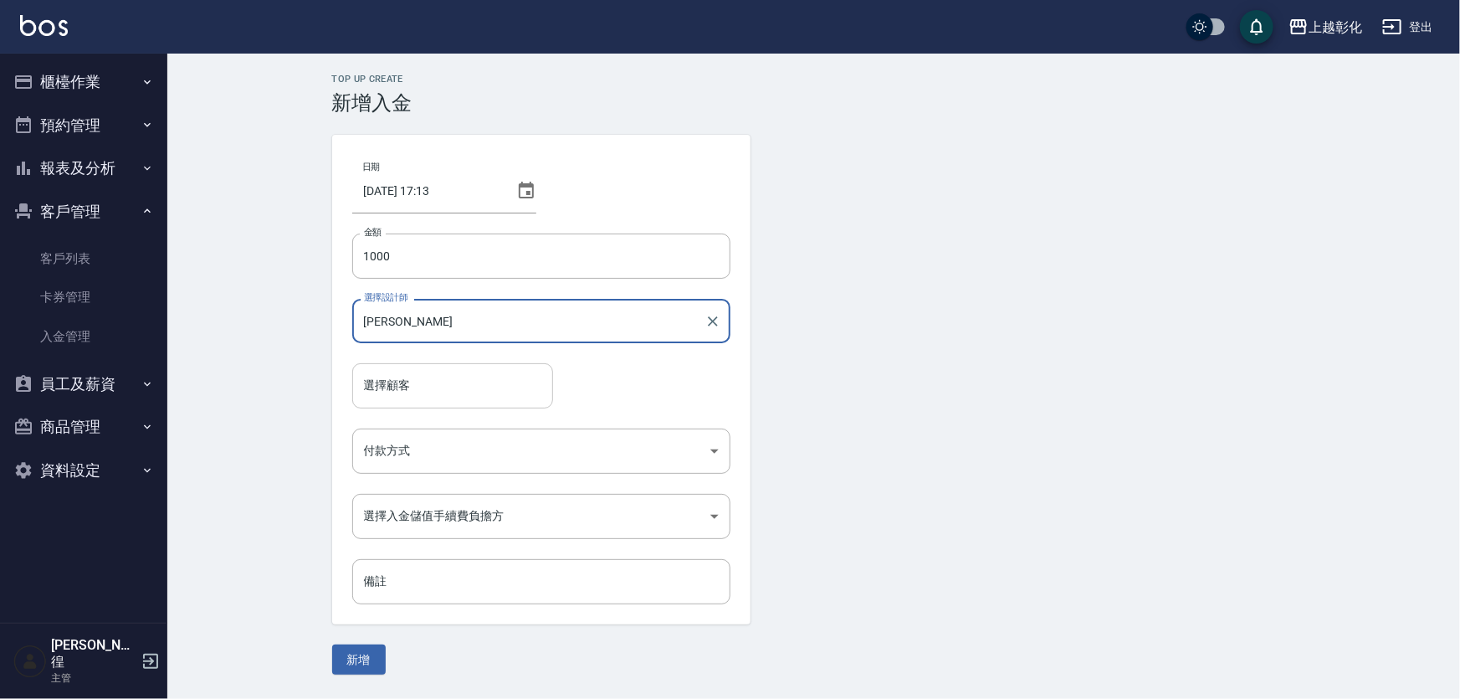
click at [385, 379] on input "選擇顧客" at bounding box center [453, 385] width 186 height 29
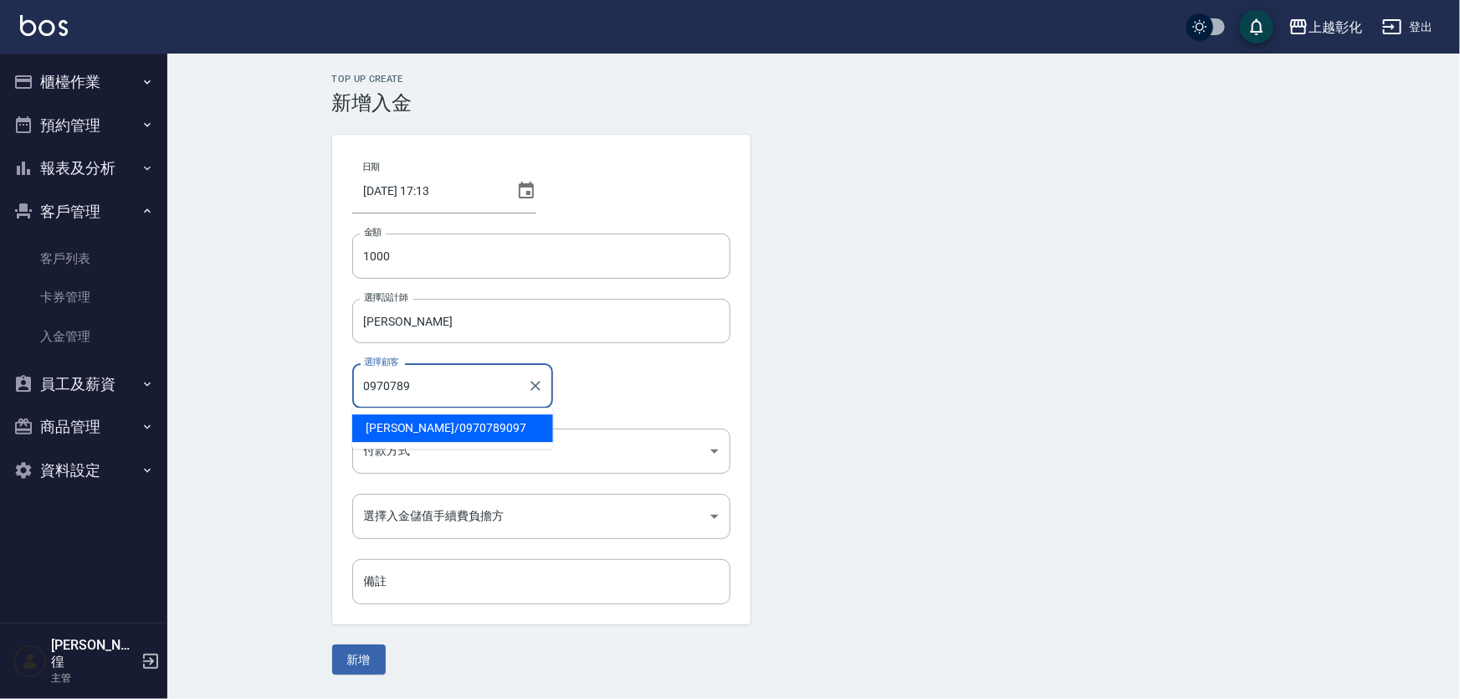
click at [435, 430] on span "李小燕 / 0970789097" at bounding box center [452, 428] width 201 height 28
type input "李小燕/0970789097"
click at [417, 445] on body "上越彰化 登出 櫃檯作業 打帳單 帳單列表 現金收支登錄 材料自購登錄 每日結帳 排班表 現場電腦打卡 預約管理 預約管理 單日預約紀錄 單週預約紀錄 報表及…" at bounding box center [730, 349] width 1460 height 699
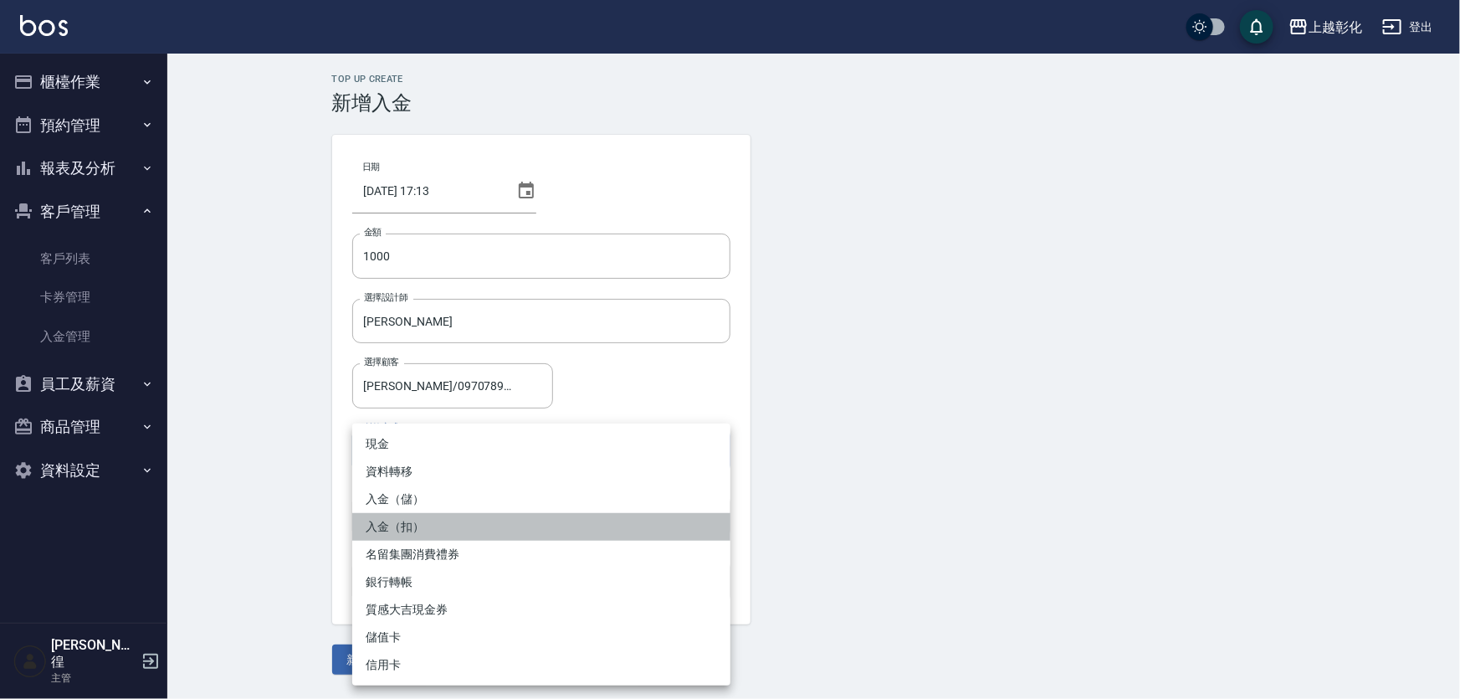
click at [394, 525] on li "入金（扣）" at bounding box center [541, 527] width 378 height 28
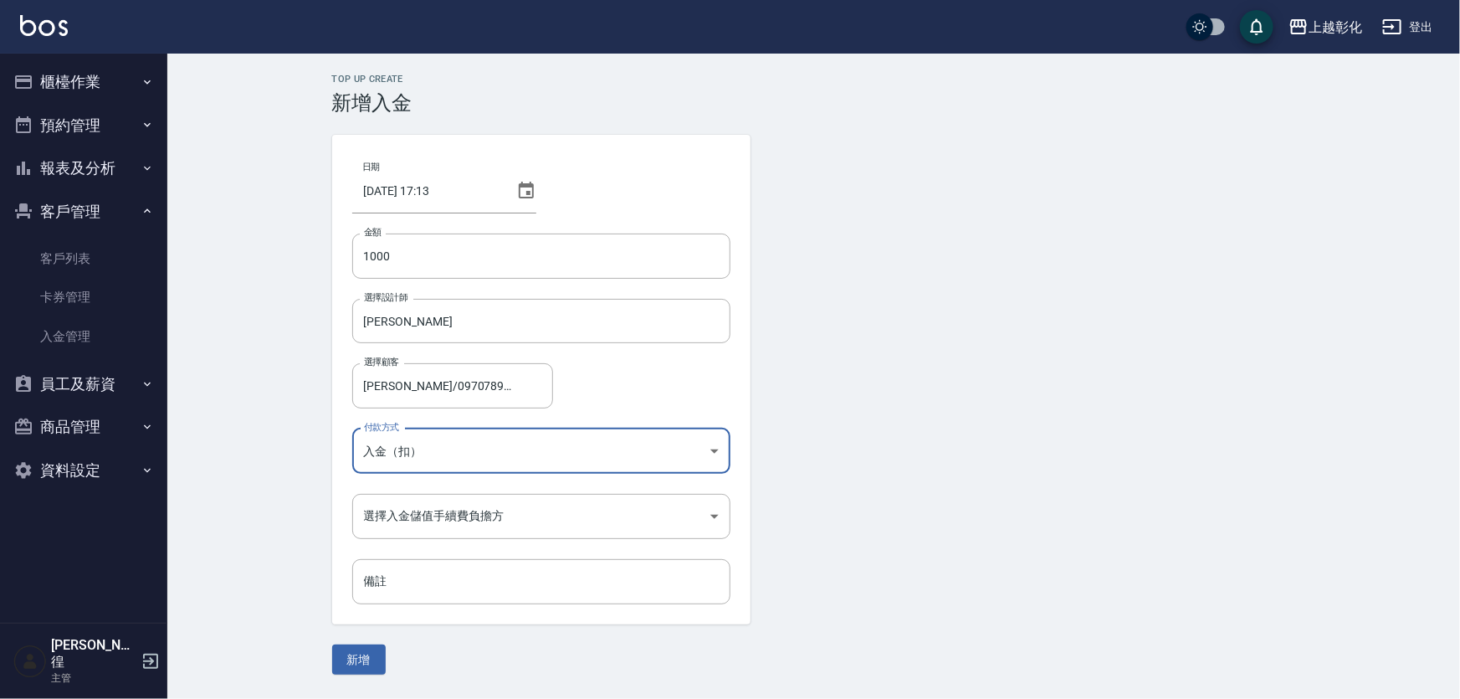
click at [412, 456] on body "上越彰化 登出 櫃檯作業 打帳單 帳單列表 現金收支登錄 材料自購登錄 每日結帳 排班表 現場電腦打卡 預約管理 預約管理 單日預約紀錄 單週預約紀錄 報表及…" at bounding box center [730, 349] width 1460 height 699
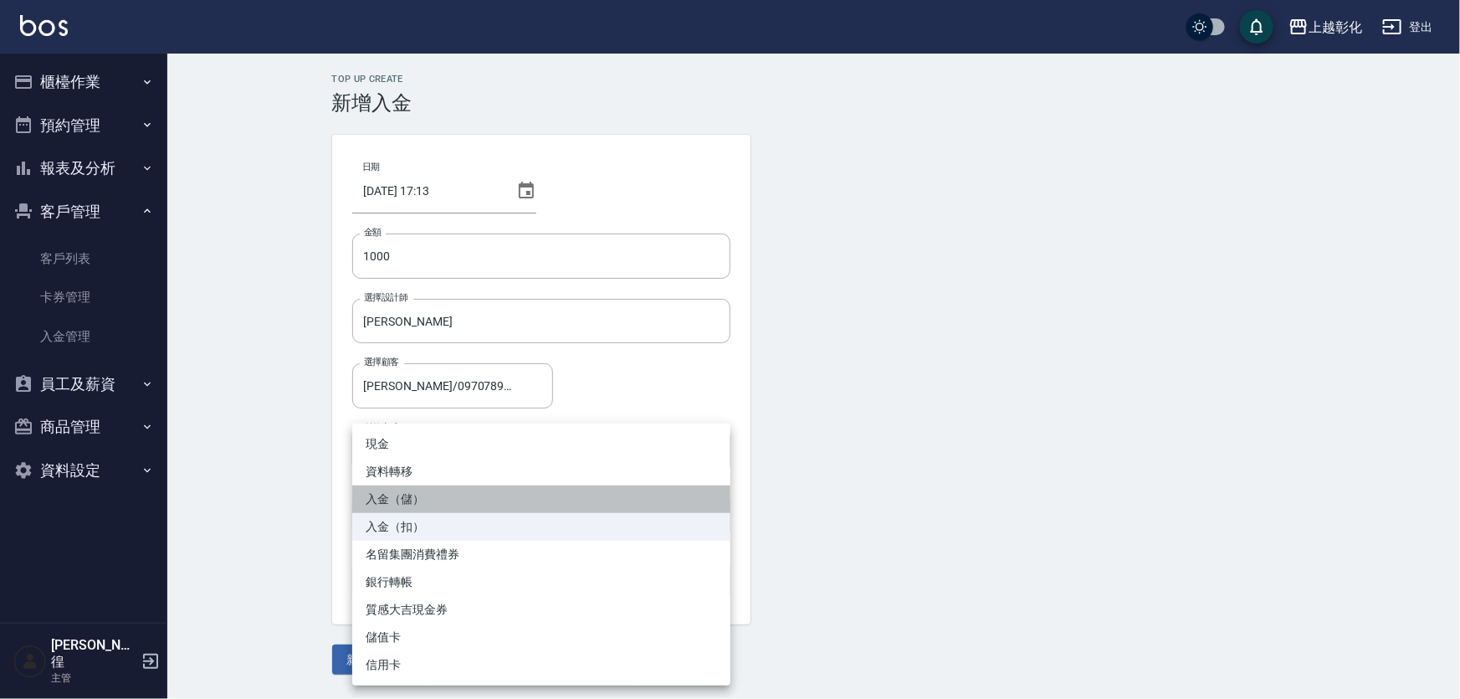
click at [411, 492] on li "入金（儲）" at bounding box center [541, 499] width 378 height 28
type input "入金（儲）"
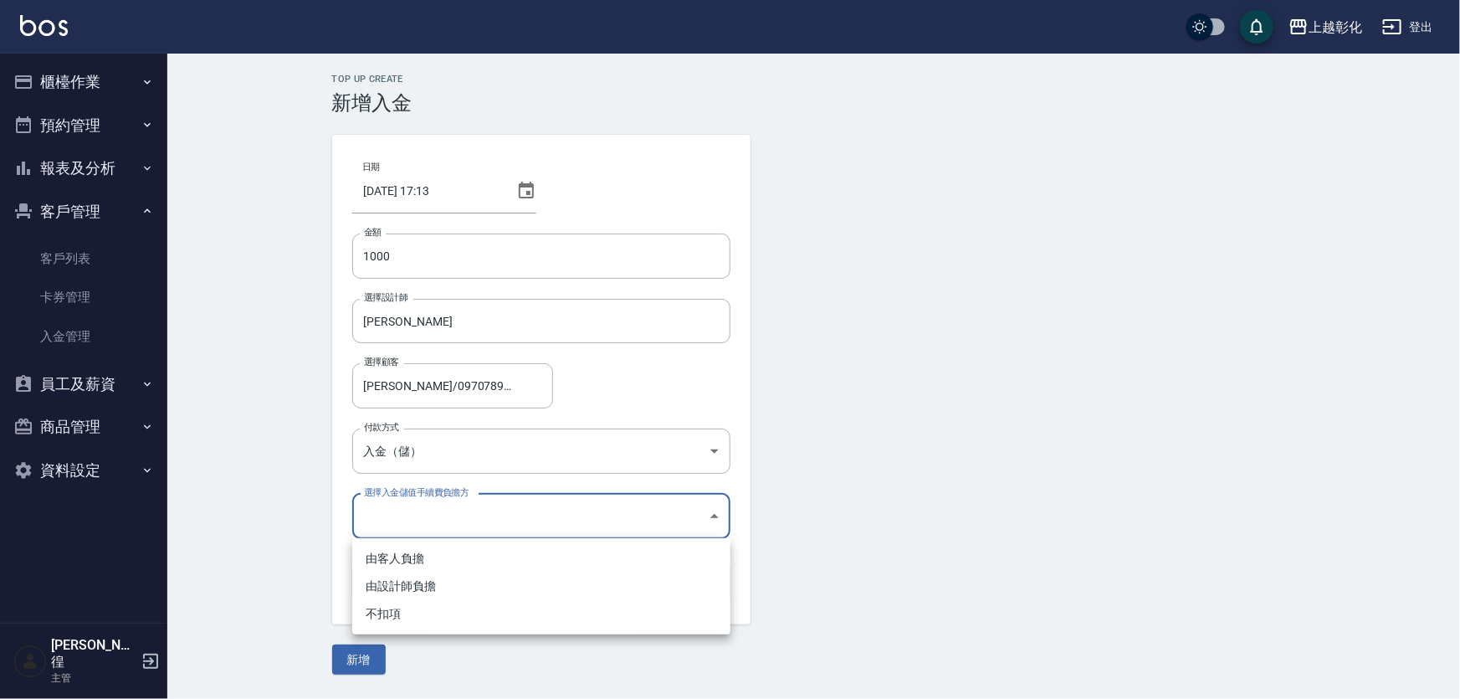
click at [407, 519] on body "上越彰化 登出 櫃檯作業 打帳單 帳單列表 現金收支登錄 材料自購登錄 每日結帳 排班表 現場電腦打卡 預約管理 預約管理 單日預約紀錄 單週預約紀錄 報表及…" at bounding box center [730, 349] width 1460 height 699
click at [380, 611] on li "不扣項" at bounding box center [541, 614] width 378 height 28
type input "WITHOUTHANDLINGFEE"
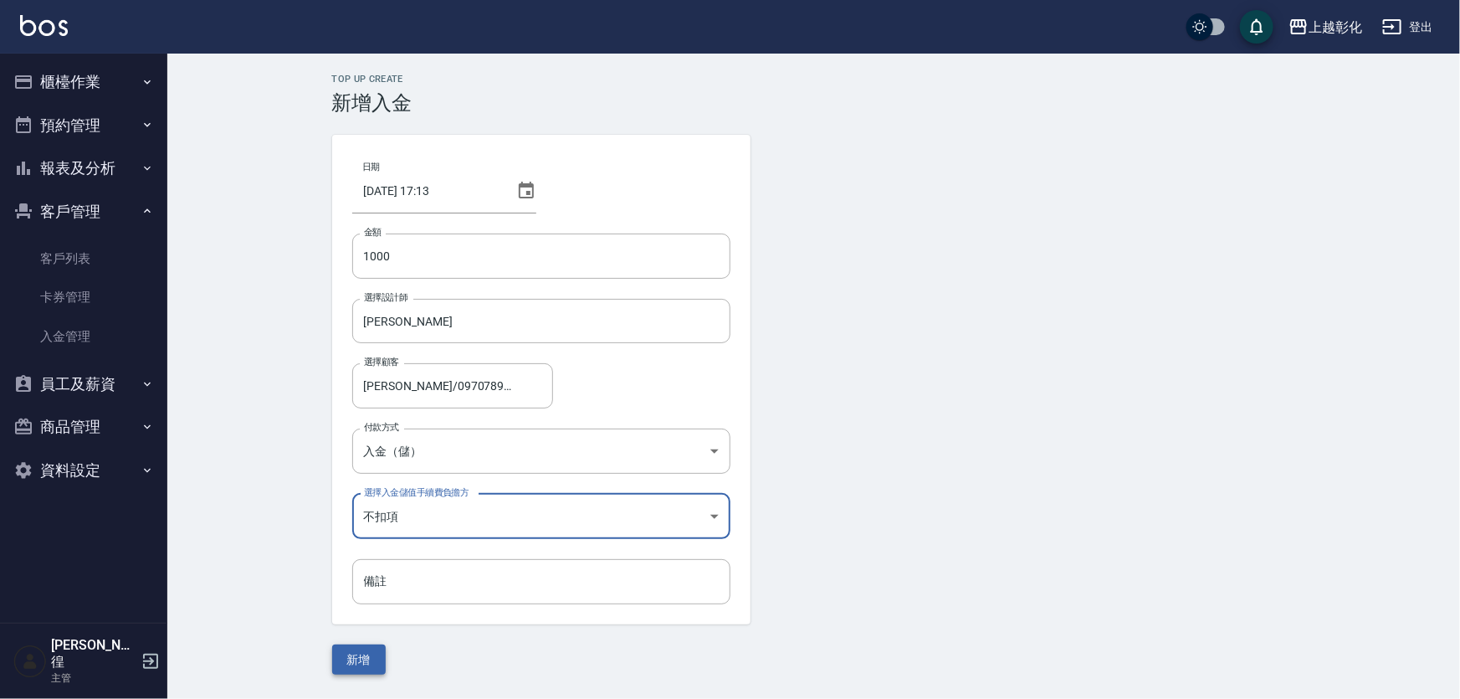
click at [359, 663] on button "新增" at bounding box center [359, 659] width 54 height 31
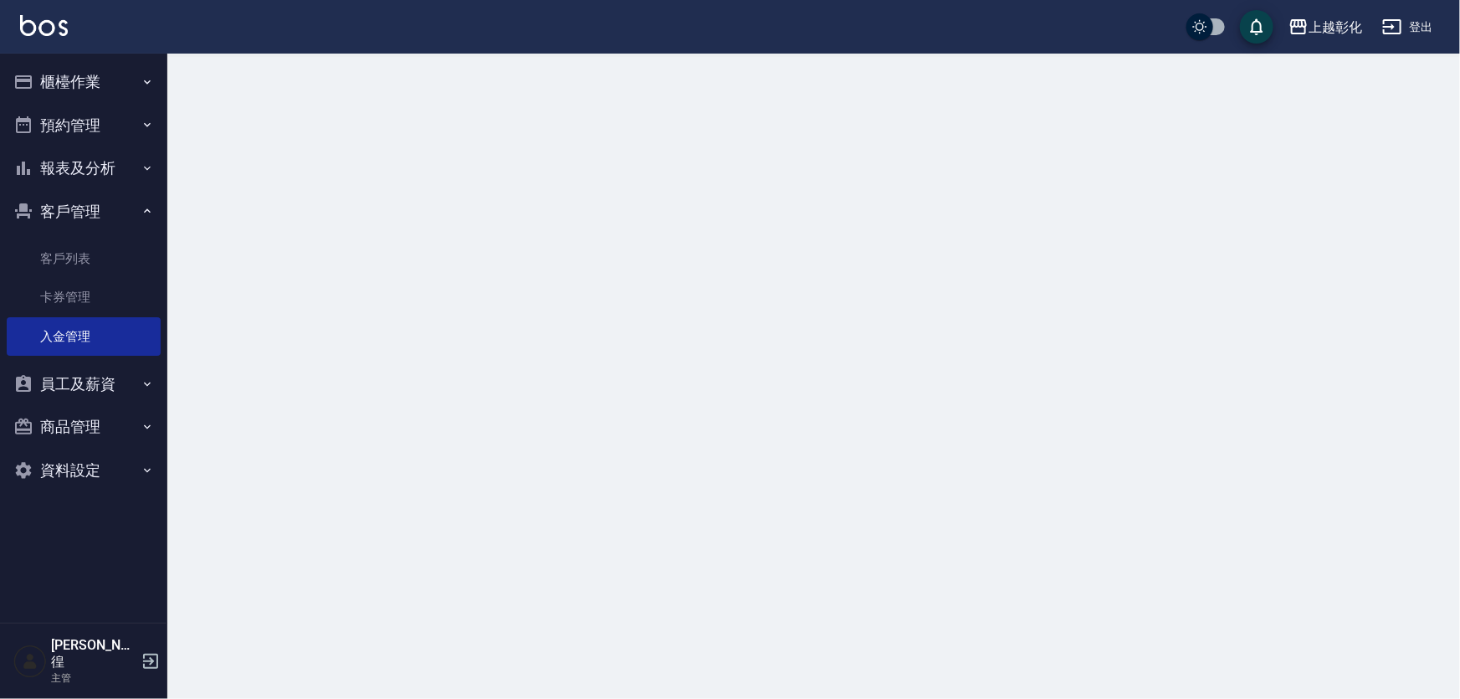
click at [401, 296] on div at bounding box center [730, 349] width 1460 height 699
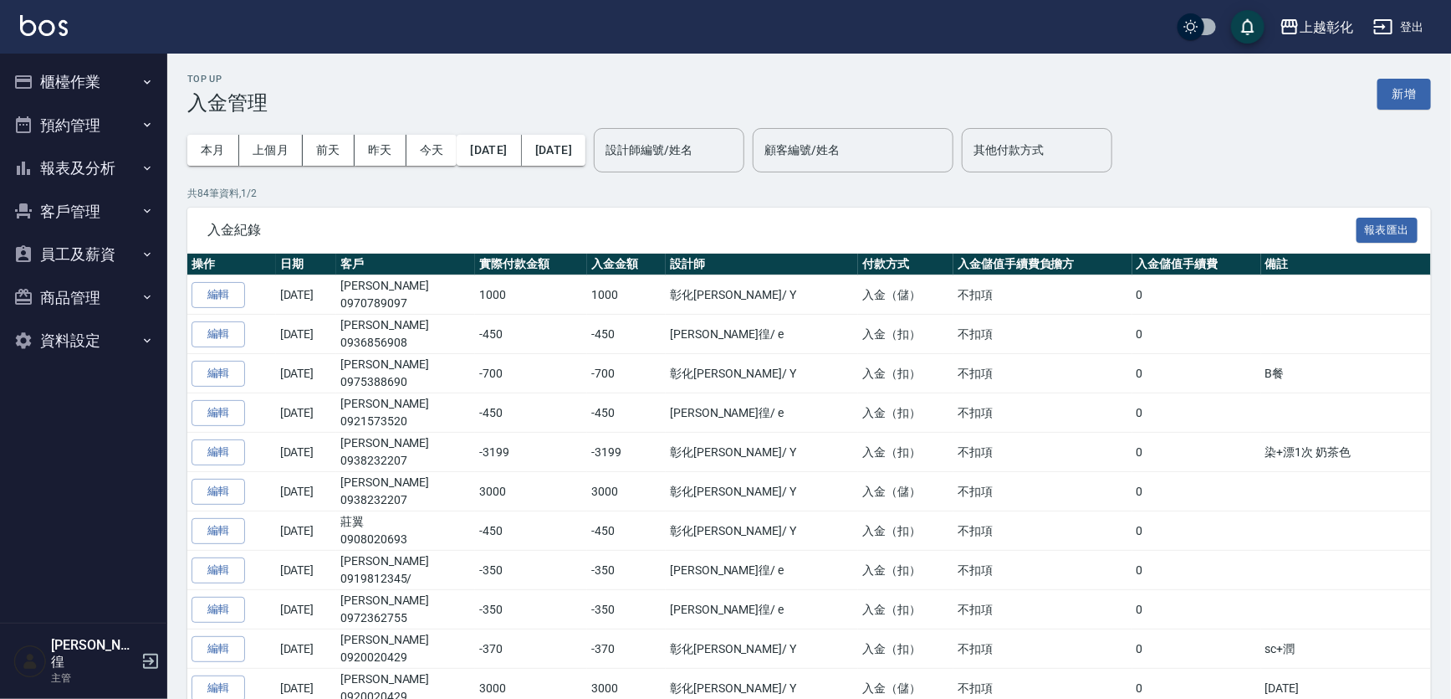
click at [72, 213] on button "客戶管理" at bounding box center [84, 212] width 154 height 44
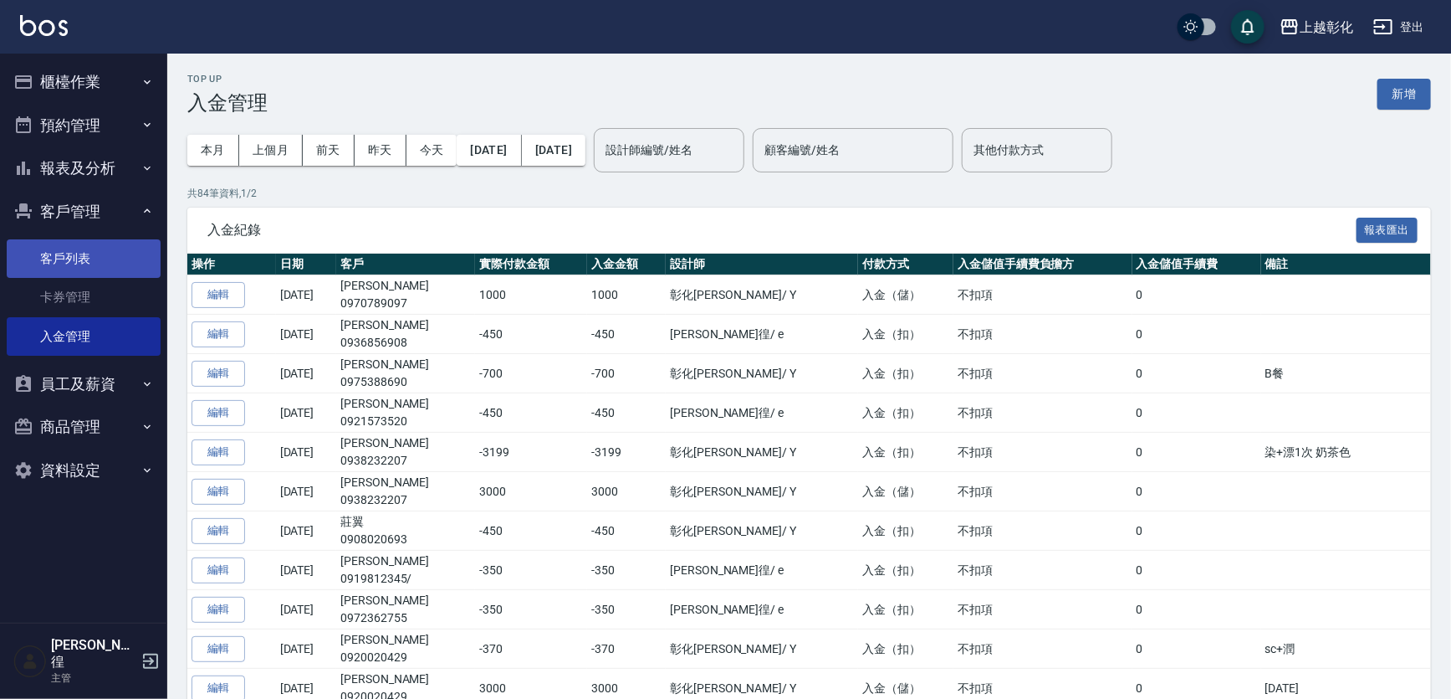
click at [79, 251] on link "客戶列表" at bounding box center [84, 258] width 154 height 38
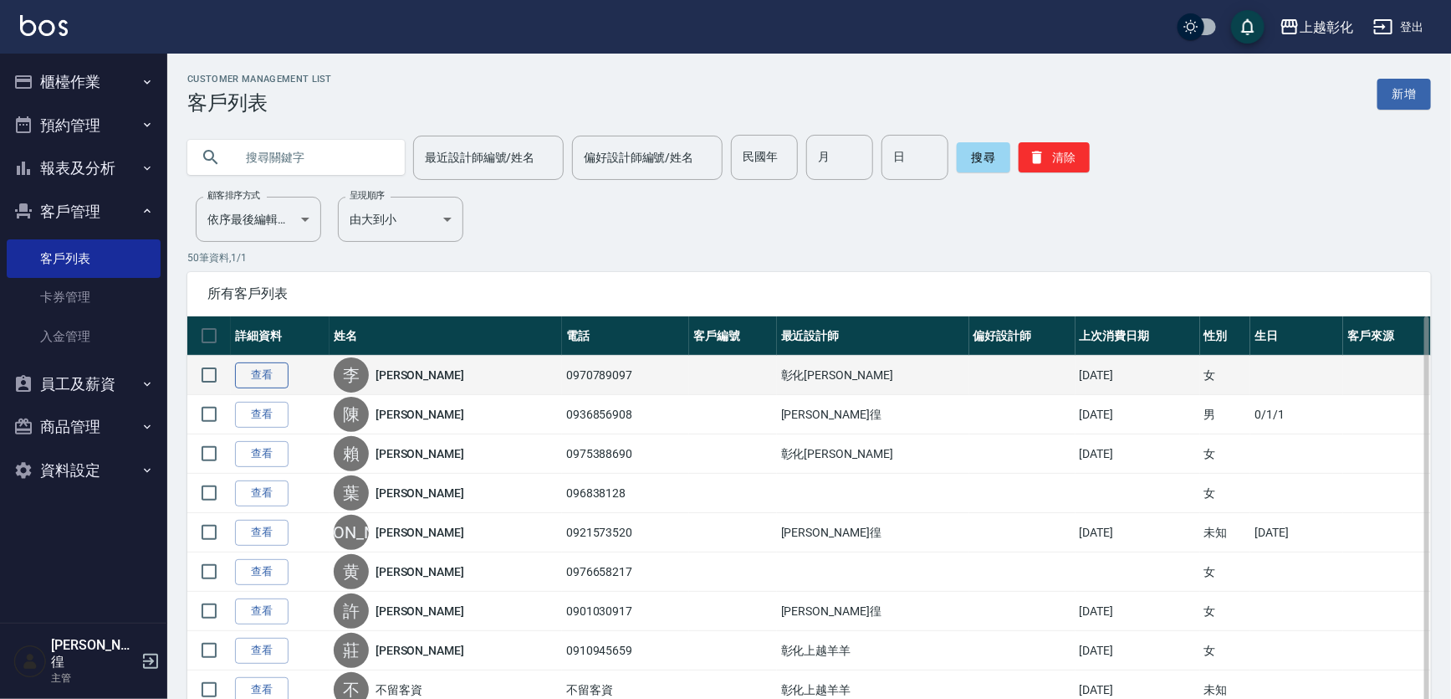
click at [258, 365] on link "查看" at bounding box center [262, 375] width 54 height 26
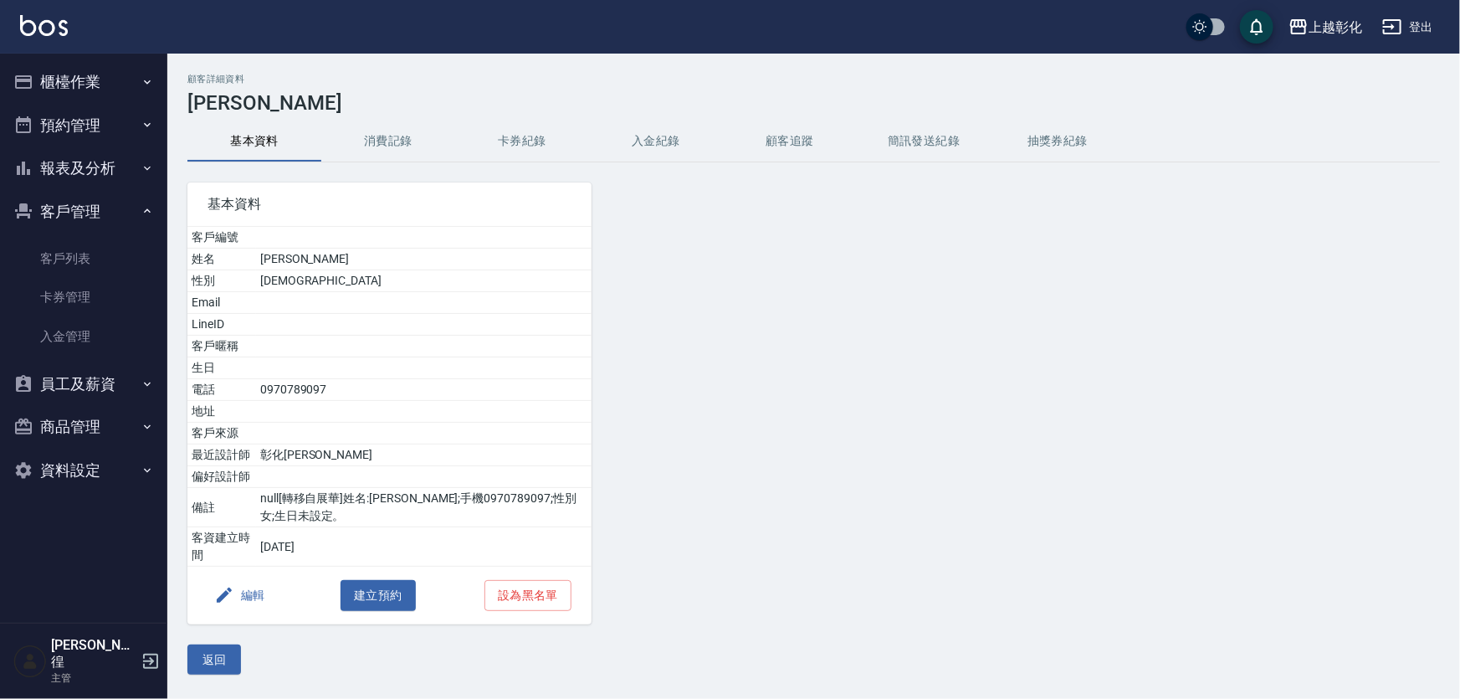
click at [681, 133] on button "入金紀錄" at bounding box center [656, 141] width 134 height 40
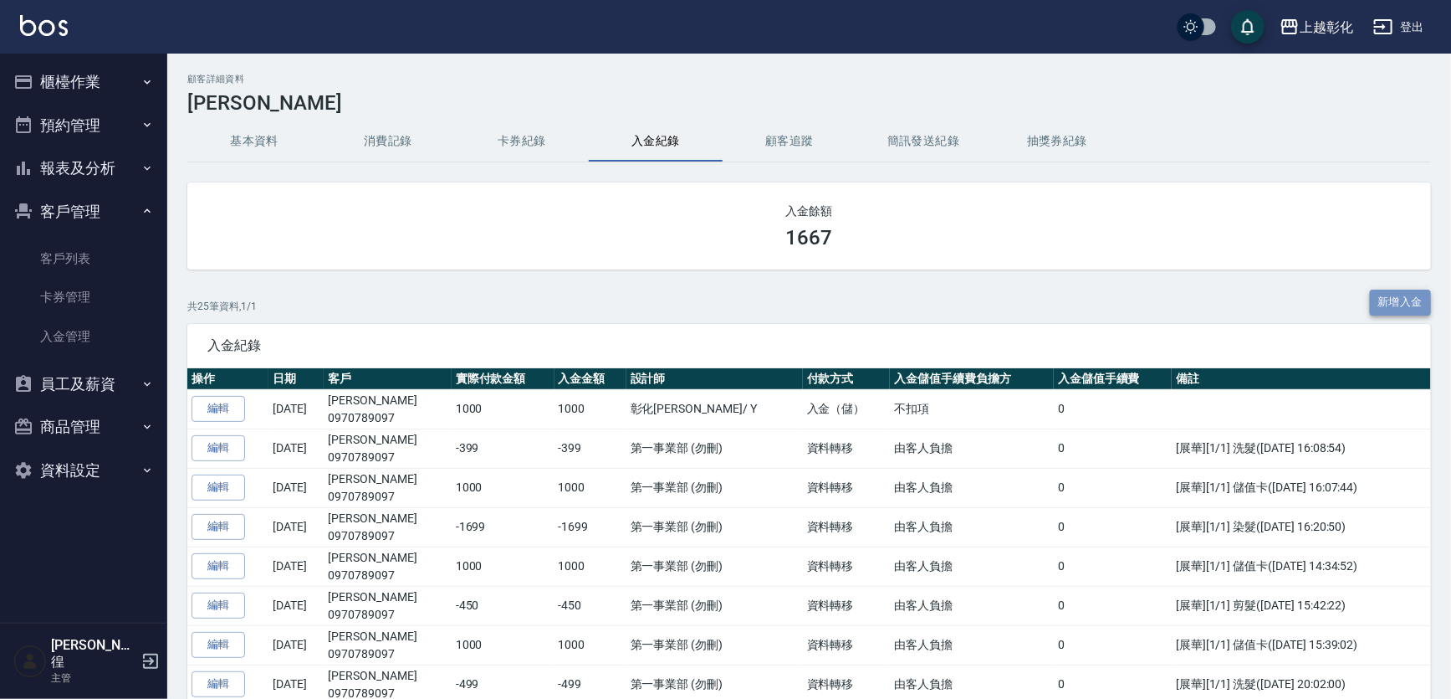
click at [1402, 299] on button "新增入金" at bounding box center [1401, 302] width 62 height 26
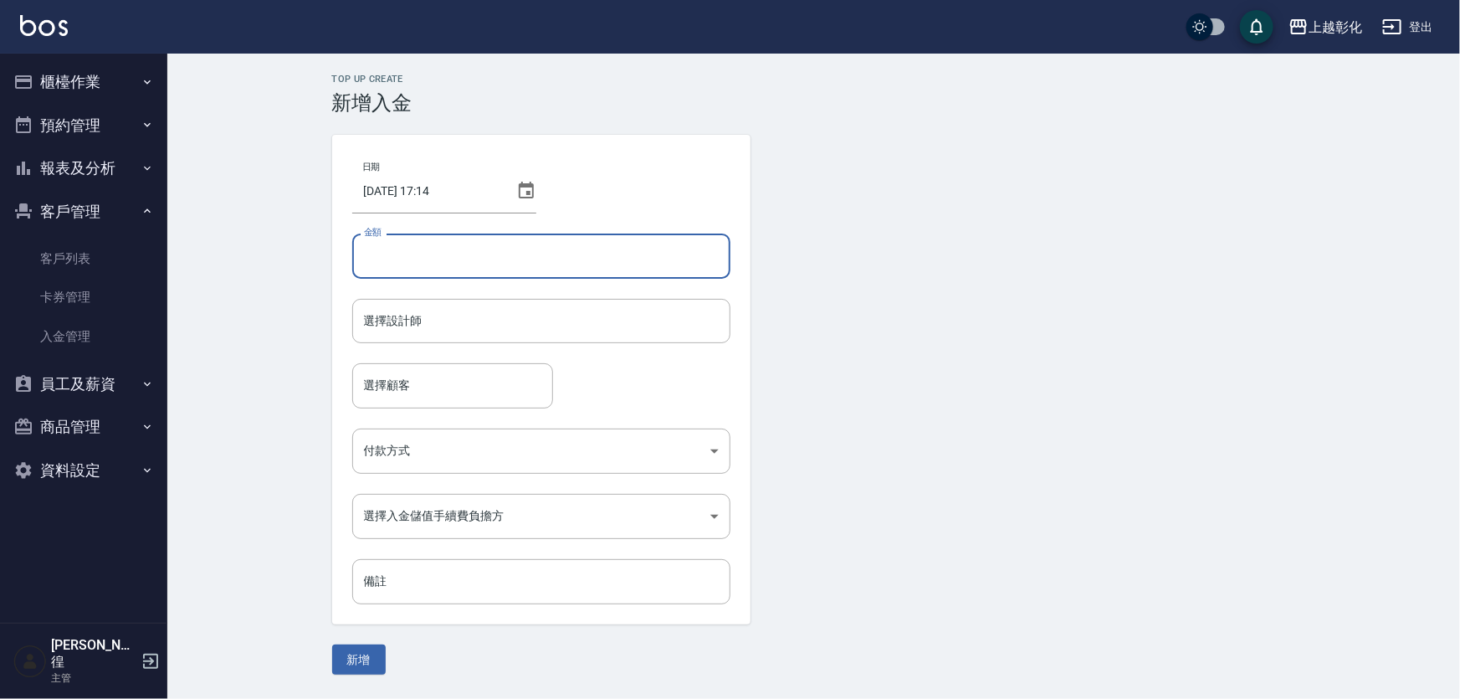
click at [517, 265] on input "金額" at bounding box center [541, 255] width 378 height 45
type input "-1499"
drag, startPoint x: 476, startPoint y: 318, endPoint x: 462, endPoint y: 328, distance: 17.4
click at [475, 317] on input "選擇設計師" at bounding box center [541, 320] width 363 height 29
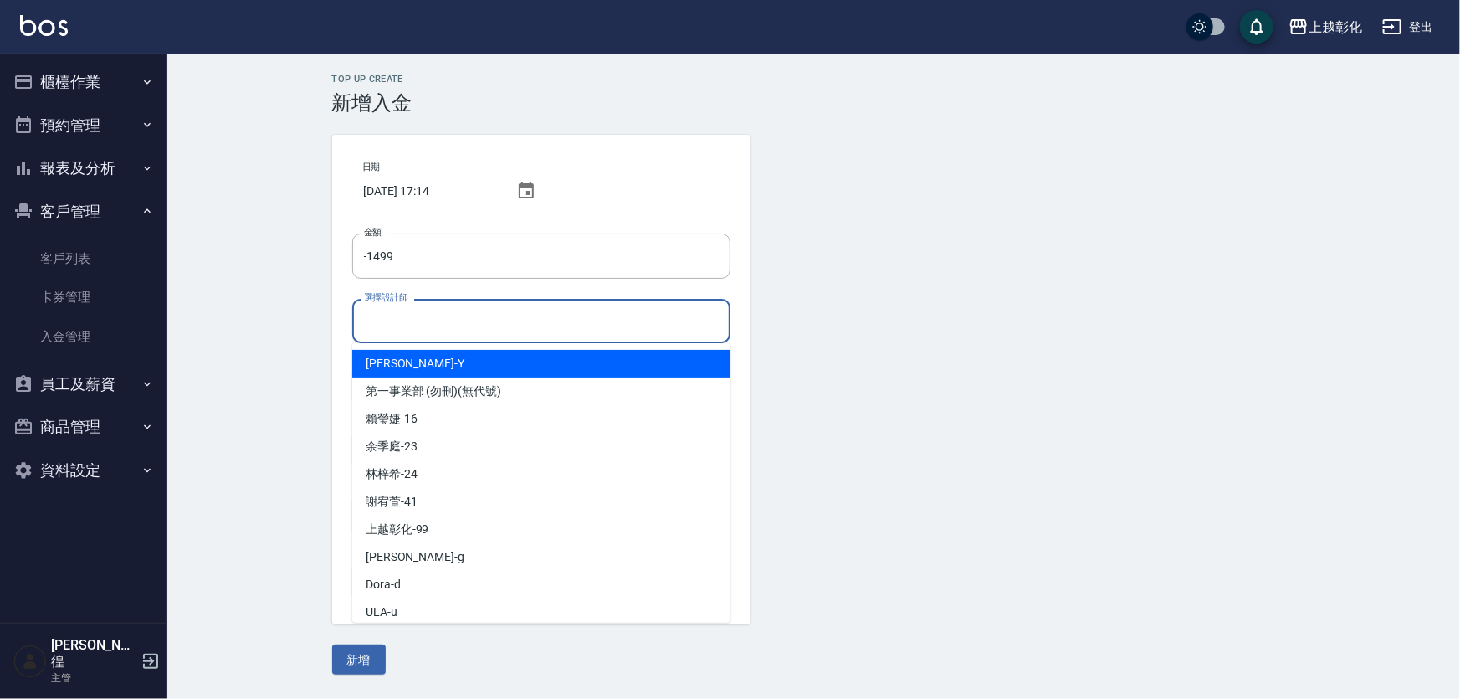
click at [402, 371] on div "YURI -Y" at bounding box center [541, 364] width 378 height 28
type input "YURI-Y"
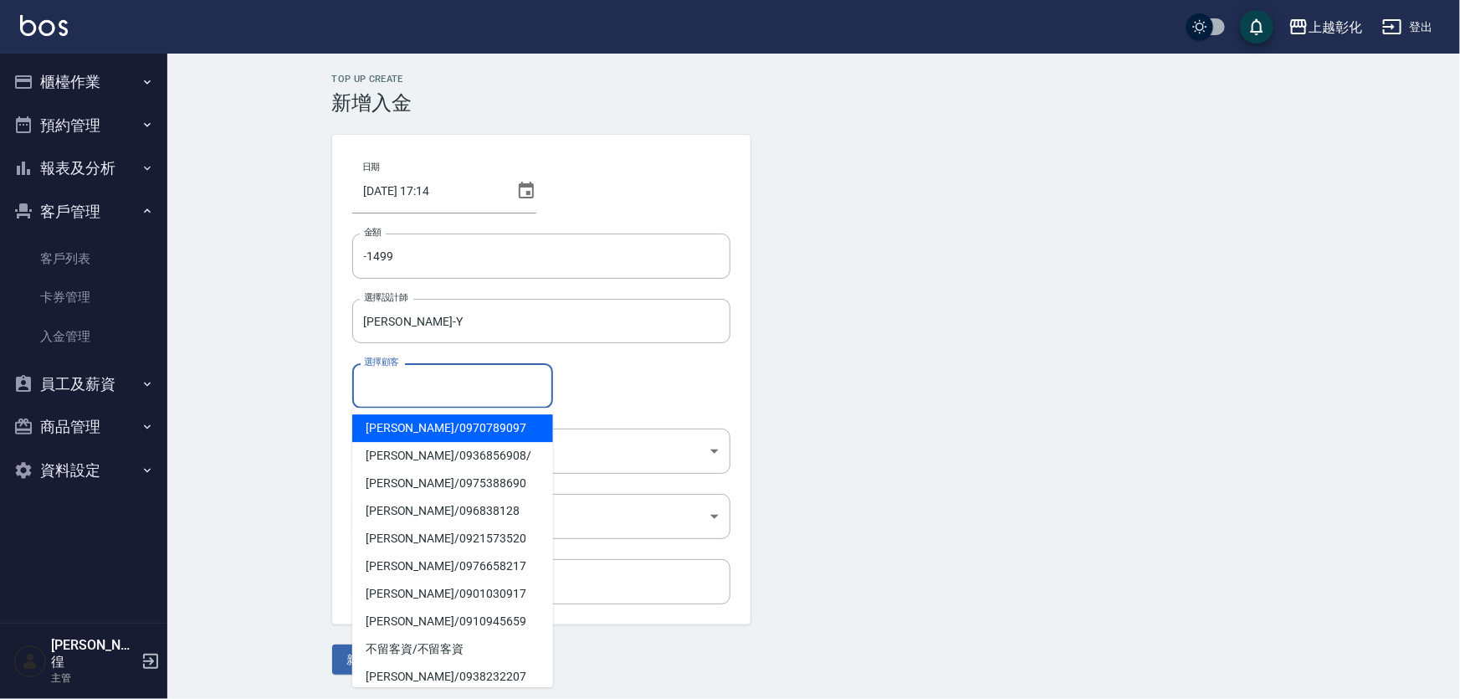
click at [413, 389] on input "選擇顧客" at bounding box center [453, 385] width 186 height 29
click at [406, 430] on span "李小燕 / 0970789097" at bounding box center [452, 428] width 201 height 28
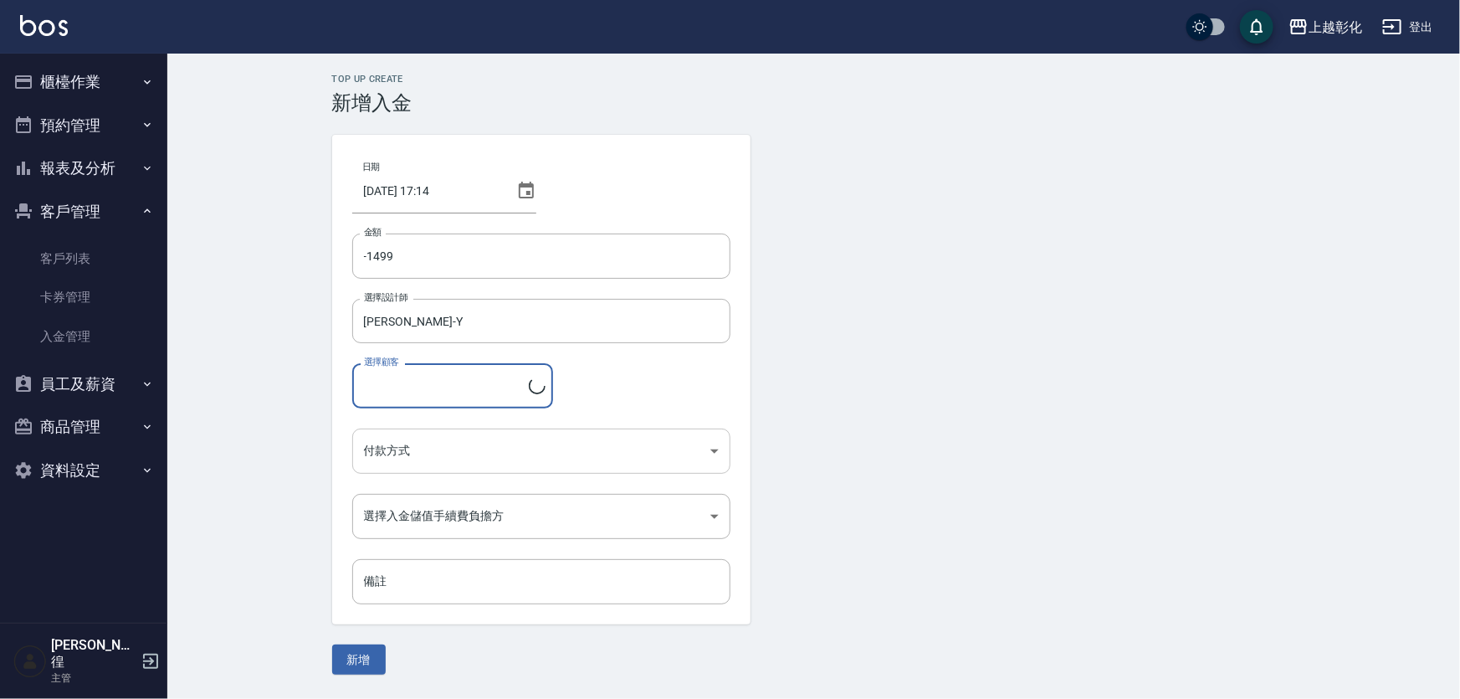
type input "李小燕/0970789097"
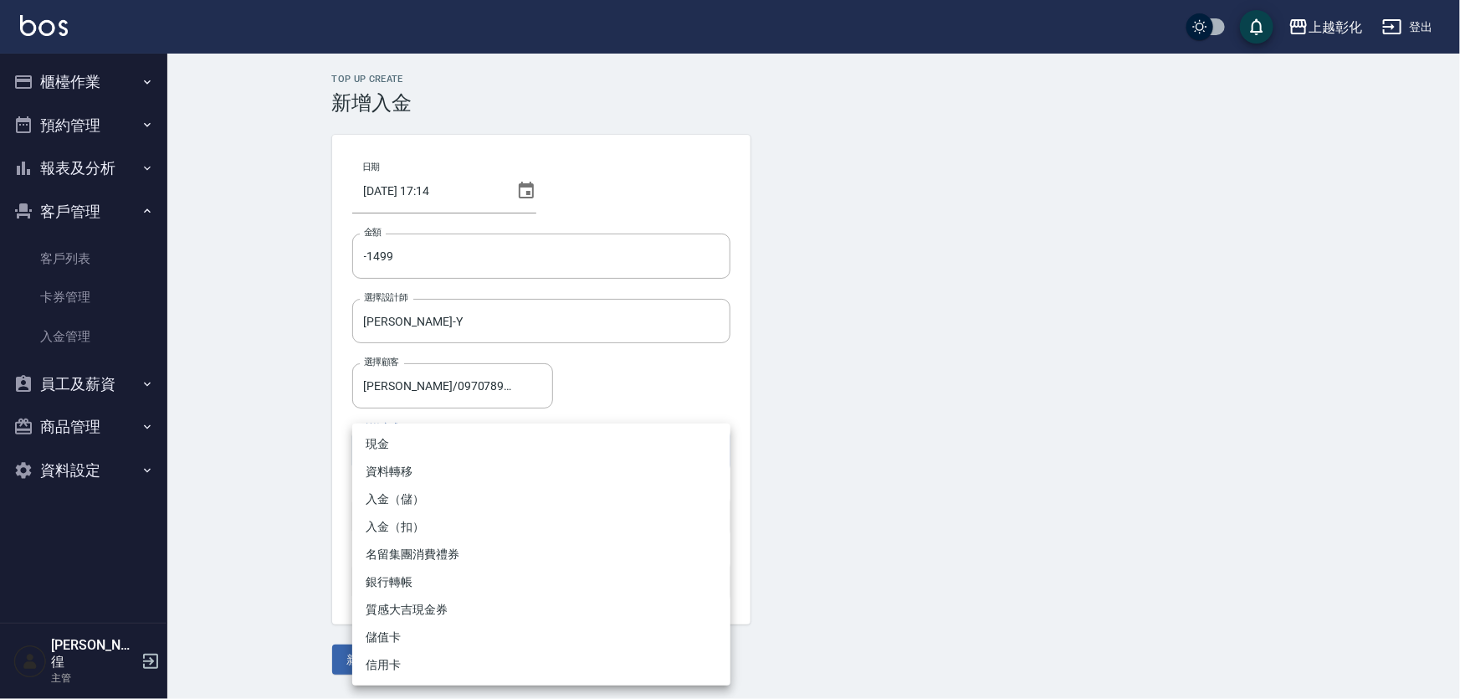
click at [408, 454] on body "上越彰化 登出 櫃檯作業 打帳單 帳單列表 現金收支登錄 材料自購登錄 每日結帳 排班表 現場電腦打卡 預約管理 預約管理 單日預約紀錄 單週預約紀錄 報表及…" at bounding box center [730, 349] width 1460 height 699
drag, startPoint x: 395, startPoint y: 533, endPoint x: 421, endPoint y: 520, distance: 28.8
click at [395, 530] on li "入金（扣）" at bounding box center [541, 527] width 378 height 28
type input "入金（扣）"
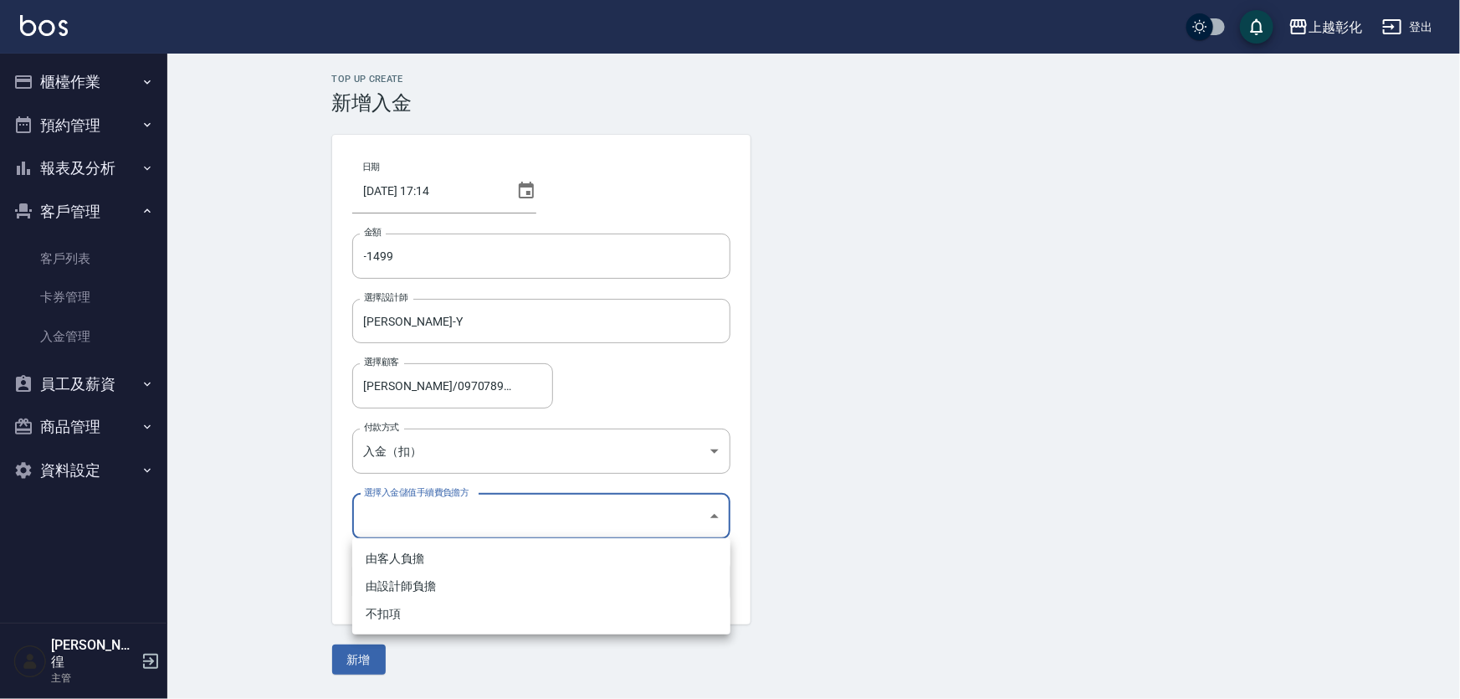
click at [402, 525] on body "上越彰化 登出 櫃檯作業 打帳單 帳單列表 現金收支登錄 材料自購登錄 每日結帳 排班表 現場電腦打卡 預約管理 預約管理 單日預約紀錄 單週預約紀錄 報表及…" at bounding box center [730, 349] width 1460 height 699
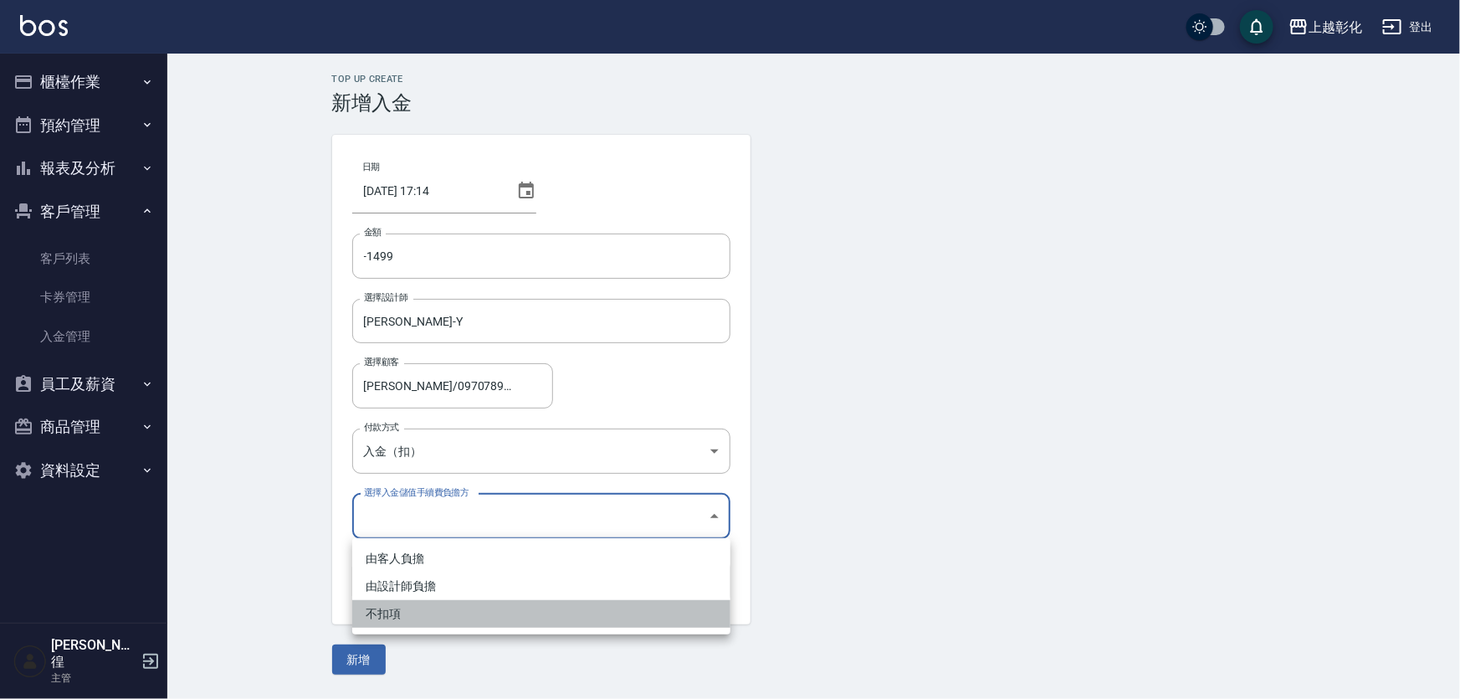
click at [391, 605] on li "不扣項" at bounding box center [541, 614] width 378 height 28
type input "WITHOUTHANDLINGFEE"
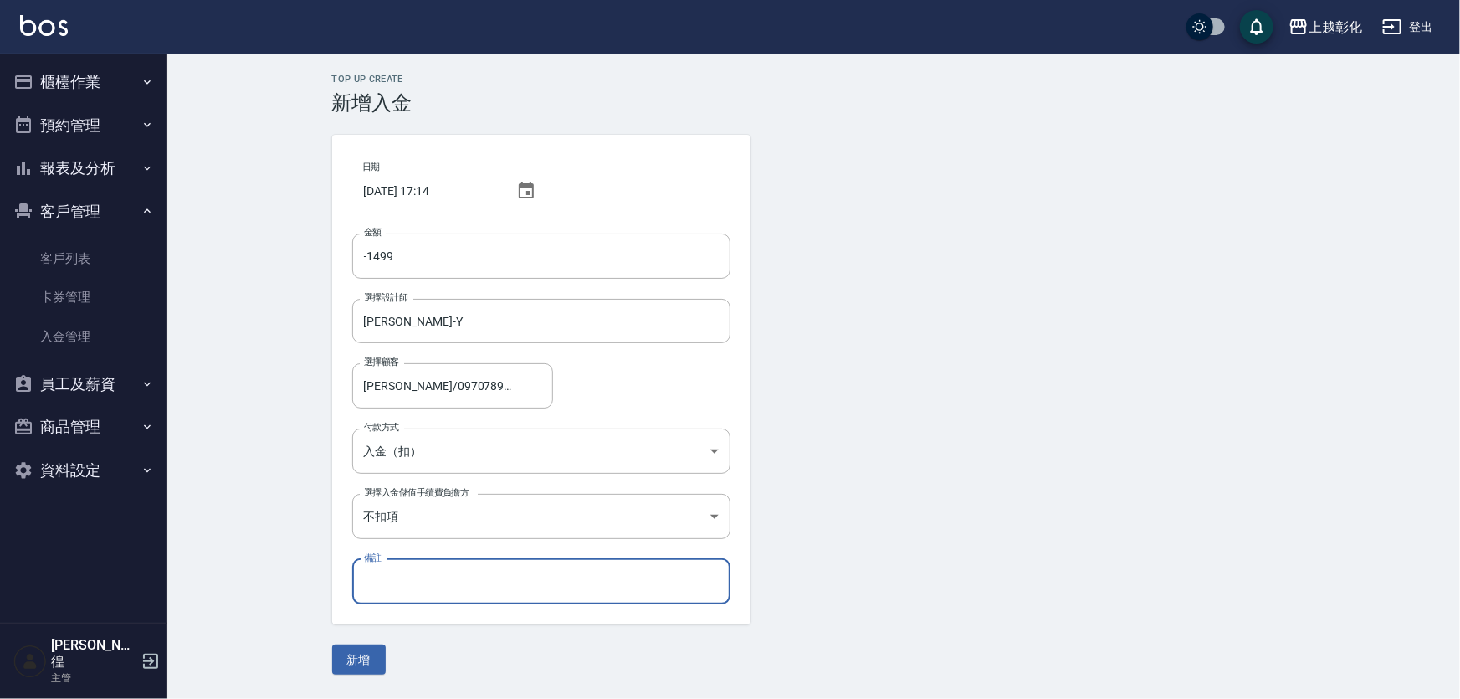
click at [380, 577] on input "備註" at bounding box center [541, 581] width 378 height 45
type input "B"
click at [553, 593] on input "染1999折500<名片>" at bounding box center [541, 581] width 378 height 45
type input "染1999折500<名片>"
click at [368, 661] on button "新增" at bounding box center [359, 659] width 54 height 31
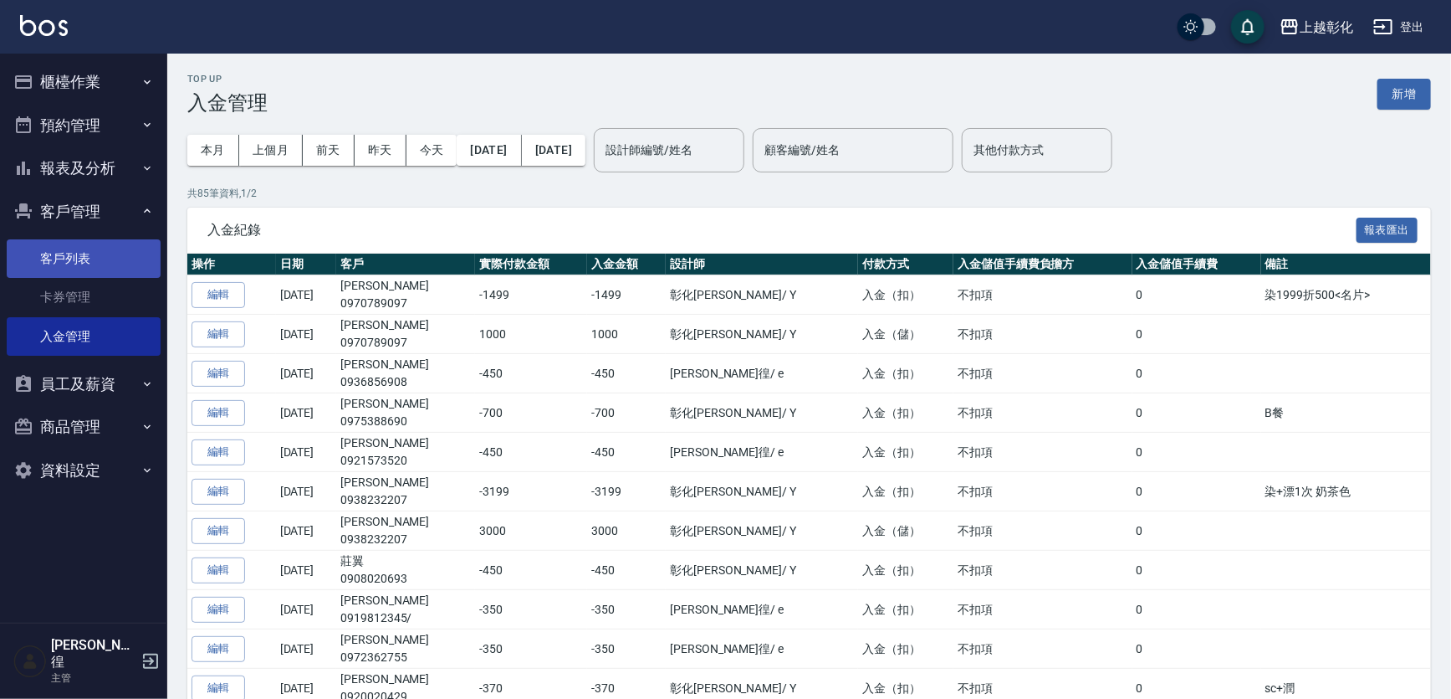
click at [64, 255] on link "客戶列表" at bounding box center [84, 258] width 154 height 38
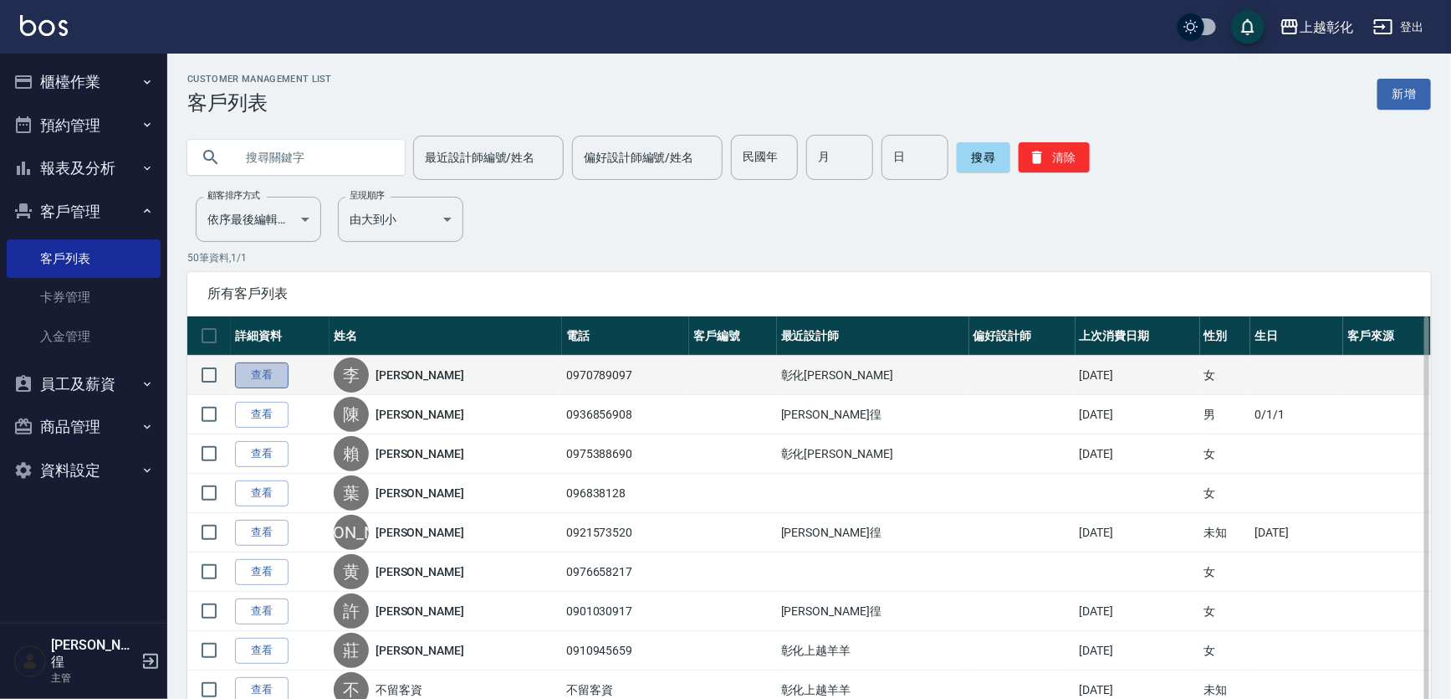
drag, startPoint x: 263, startPoint y: 367, endPoint x: 321, endPoint y: 335, distance: 66.6
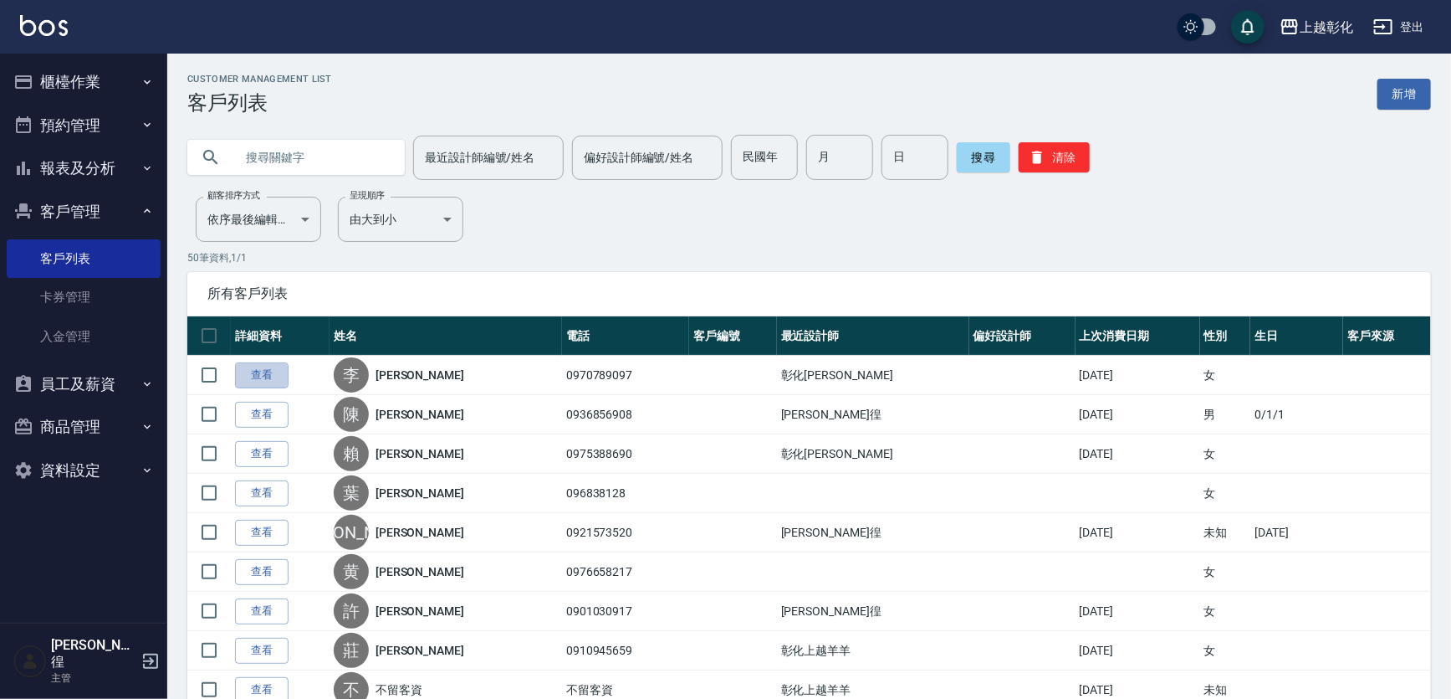
click at [264, 366] on link "查看" at bounding box center [262, 375] width 54 height 26
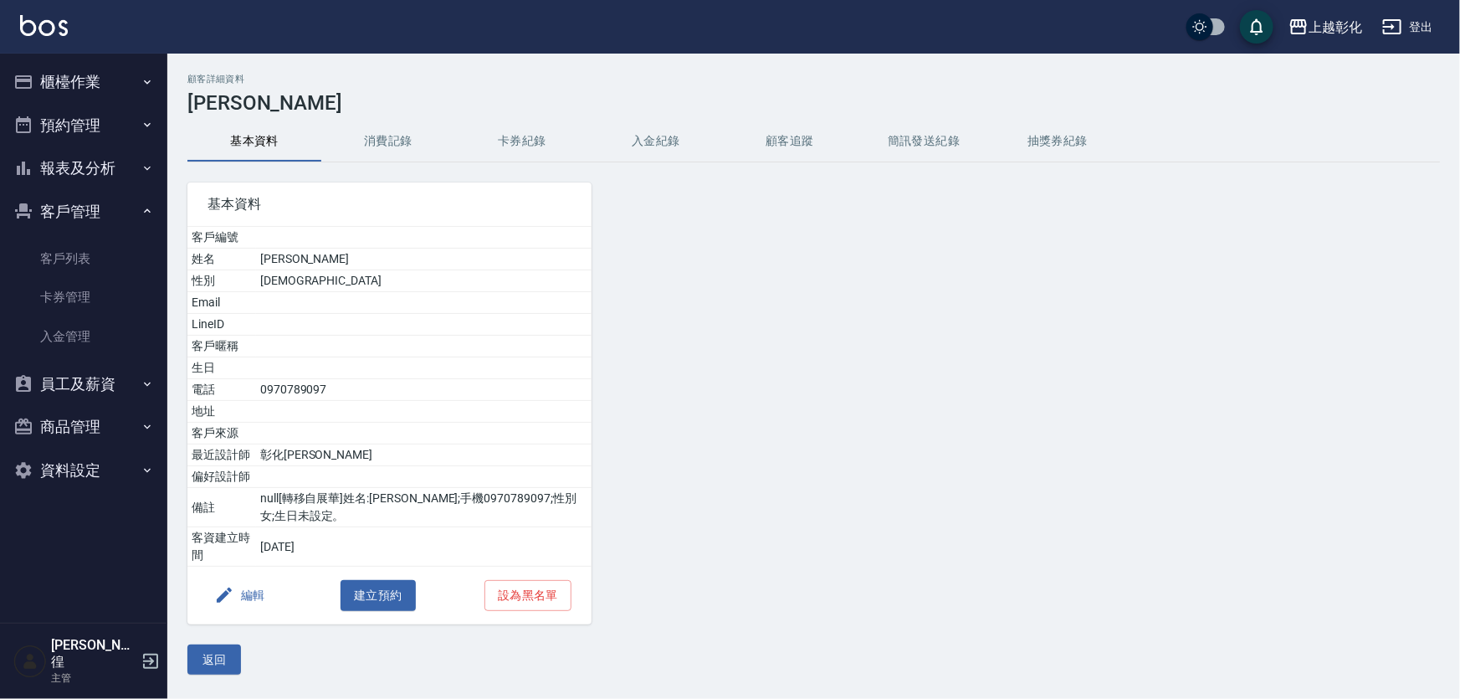
click at [651, 125] on button "入金紀錄" at bounding box center [656, 141] width 134 height 40
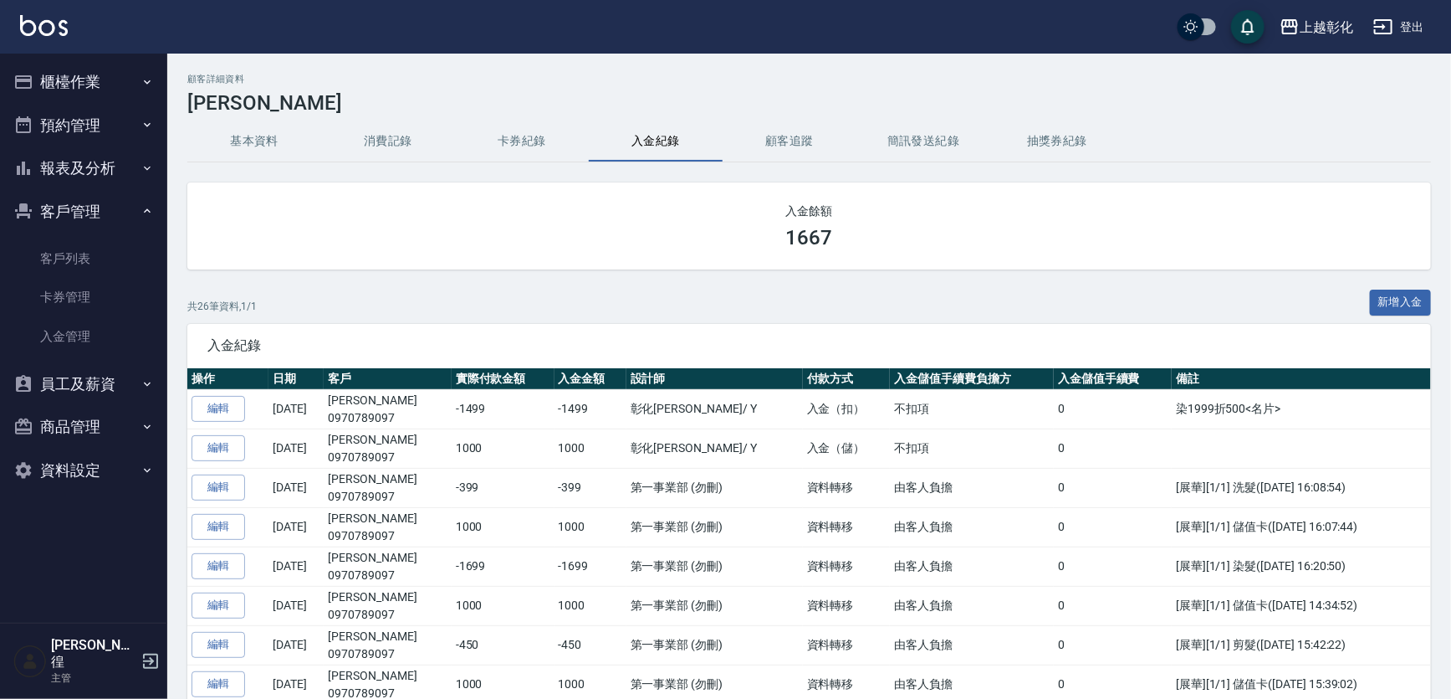
click at [675, 81] on h2 "顧客詳細資料" at bounding box center [809, 79] width 1244 height 11
drag, startPoint x: 86, startPoint y: 256, endPoint x: 115, endPoint y: 256, distance: 28.4
click at [88, 254] on button "員工及薪資" at bounding box center [84, 255] width 154 height 44
click at [95, 251] on button "員工及薪資" at bounding box center [84, 255] width 154 height 44
click at [87, 212] on button "客戶管理" at bounding box center [84, 212] width 154 height 44
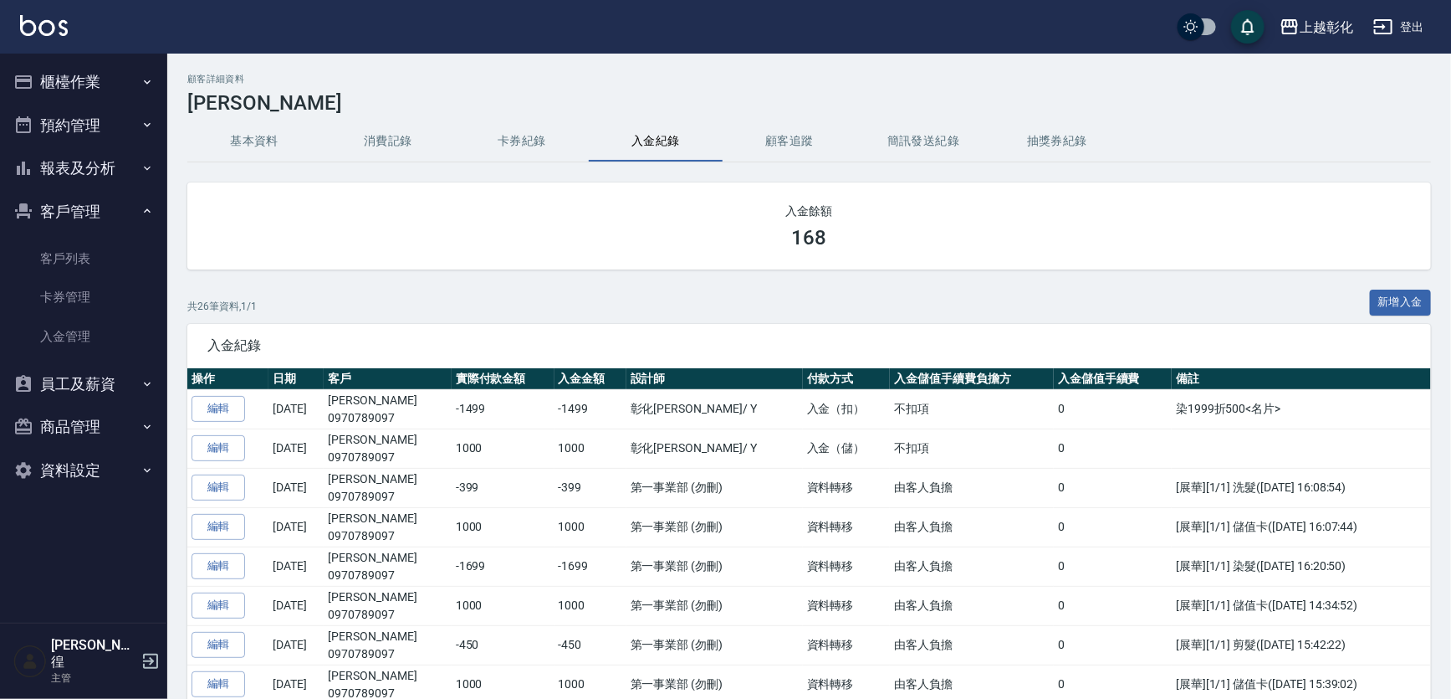
click at [75, 155] on button "報表及分析" at bounding box center [84, 168] width 154 height 44
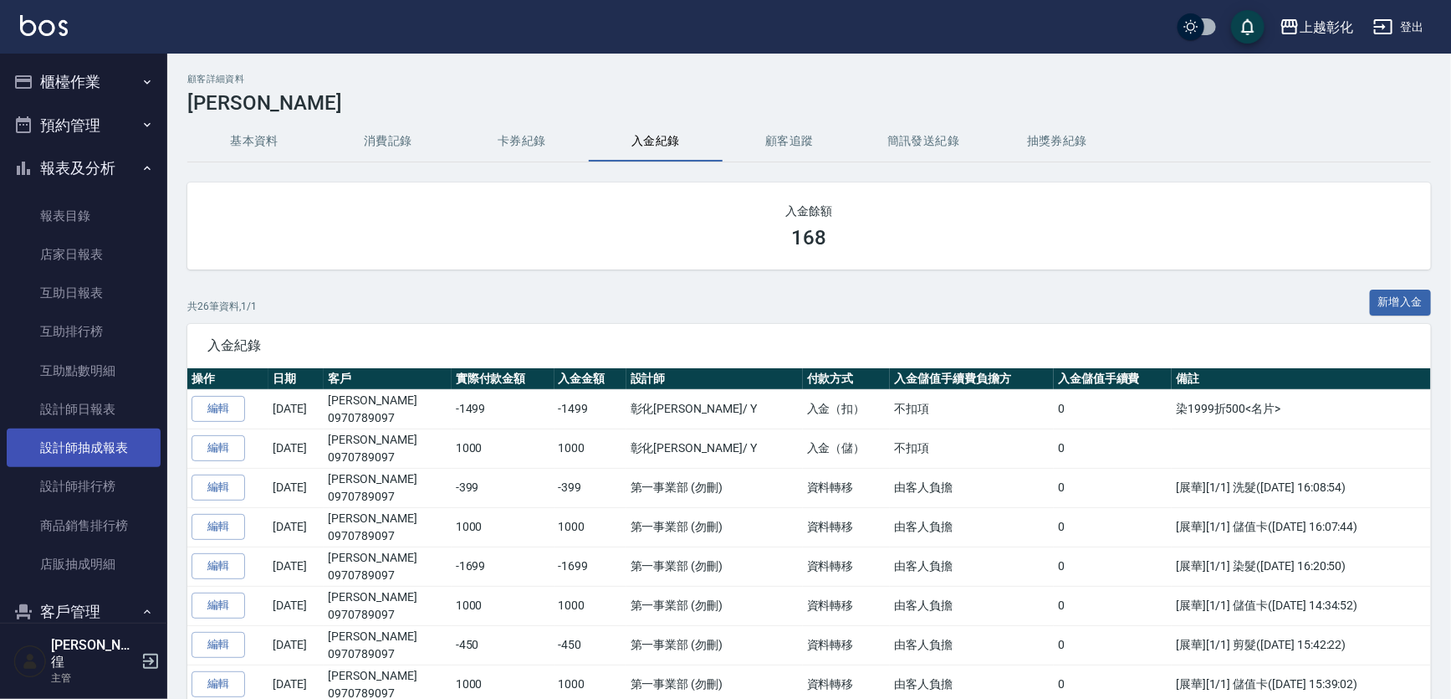
drag, startPoint x: 94, startPoint y: 443, endPoint x: 111, endPoint y: 429, distance: 22.6
click at [95, 443] on link "設計師抽成報表" at bounding box center [84, 447] width 154 height 38
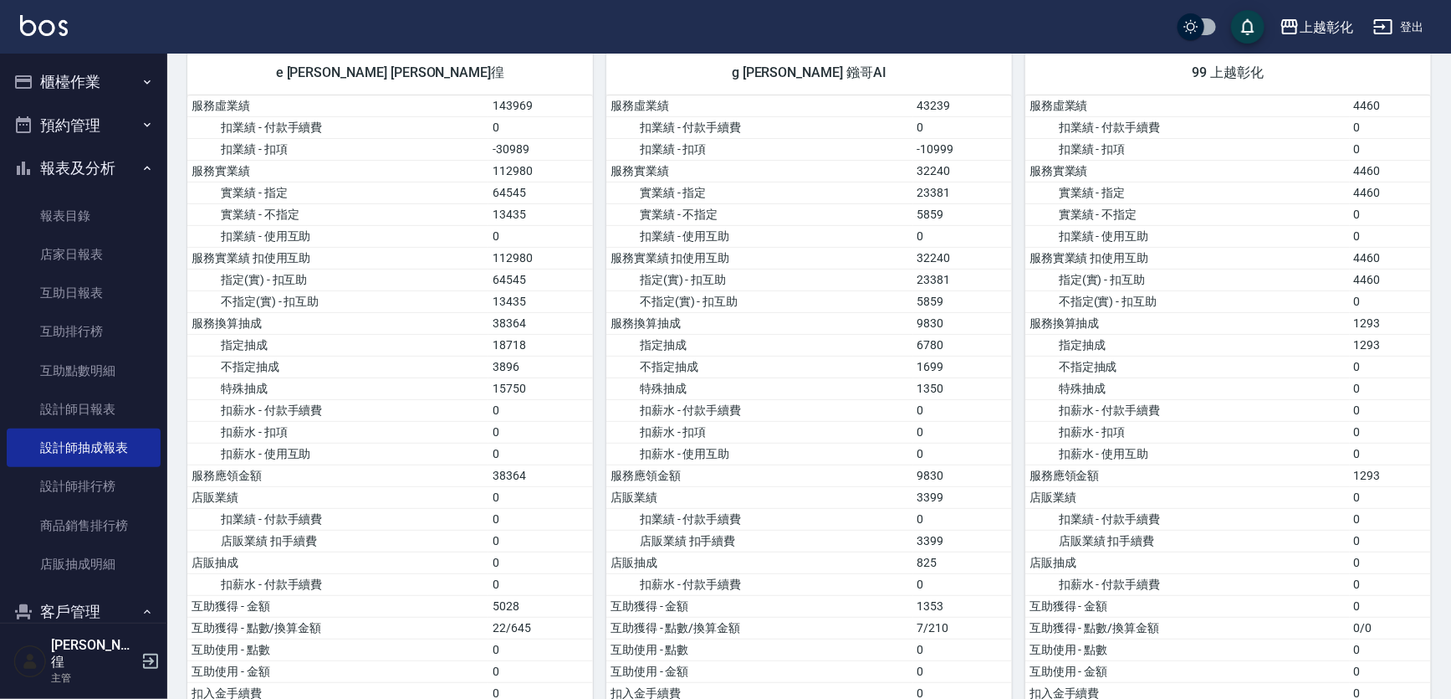
scroll to position [75, 0]
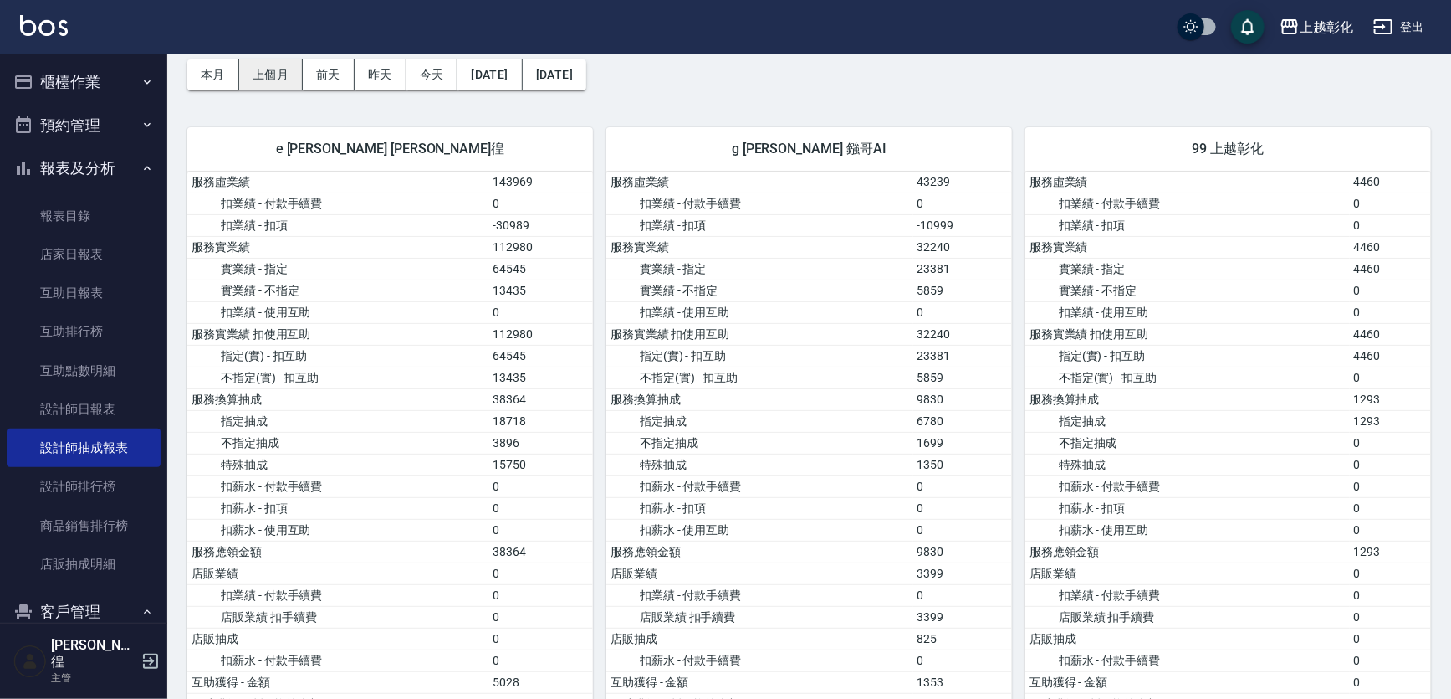
click at [253, 75] on button "上個月" at bounding box center [271, 74] width 64 height 31
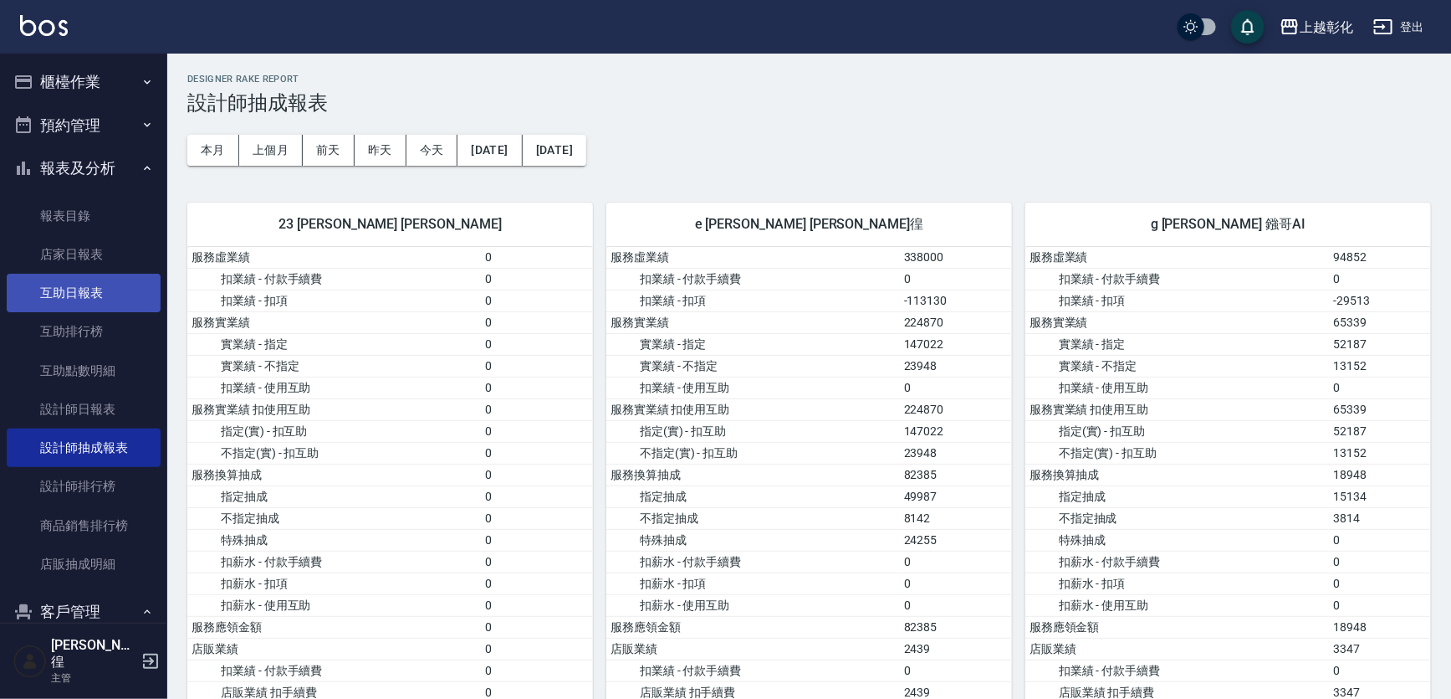
click at [27, 287] on link "互助日報表" at bounding box center [84, 293] width 154 height 38
